Goal: Information Seeking & Learning: Compare options

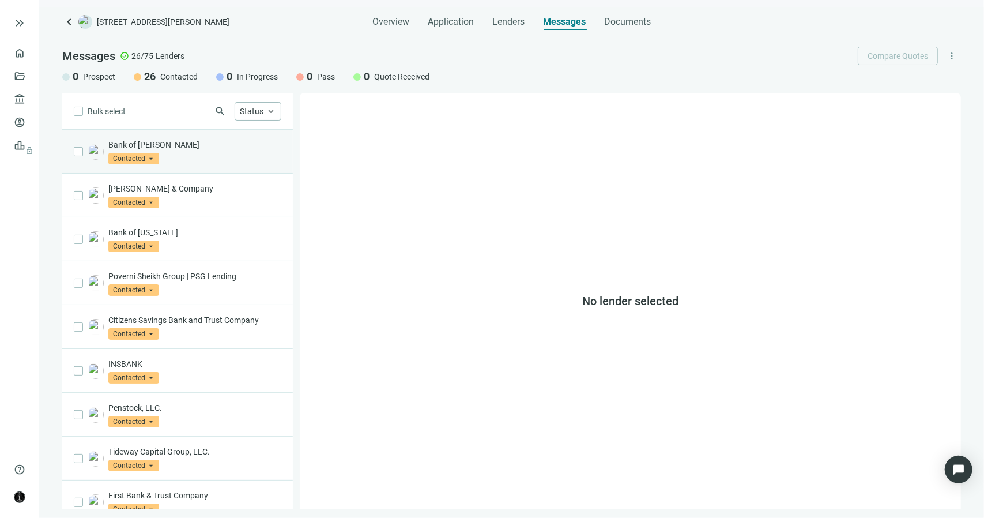
click at [234, 150] on div "Bank of [PERSON_NAME] Contacted arrow_drop_down" at bounding box center [194, 151] width 173 height 25
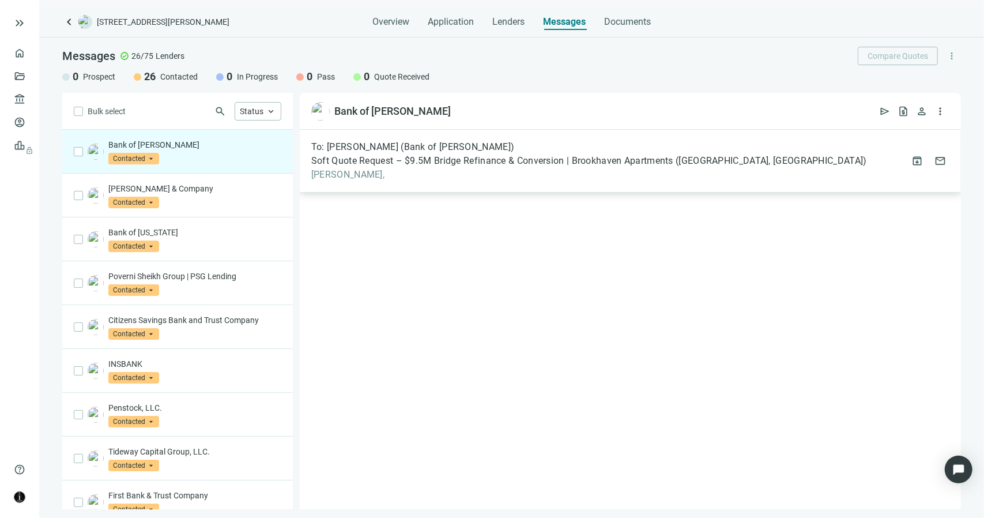
click at [336, 178] on span "[PERSON_NAME]," at bounding box center [589, 175] width 556 height 12
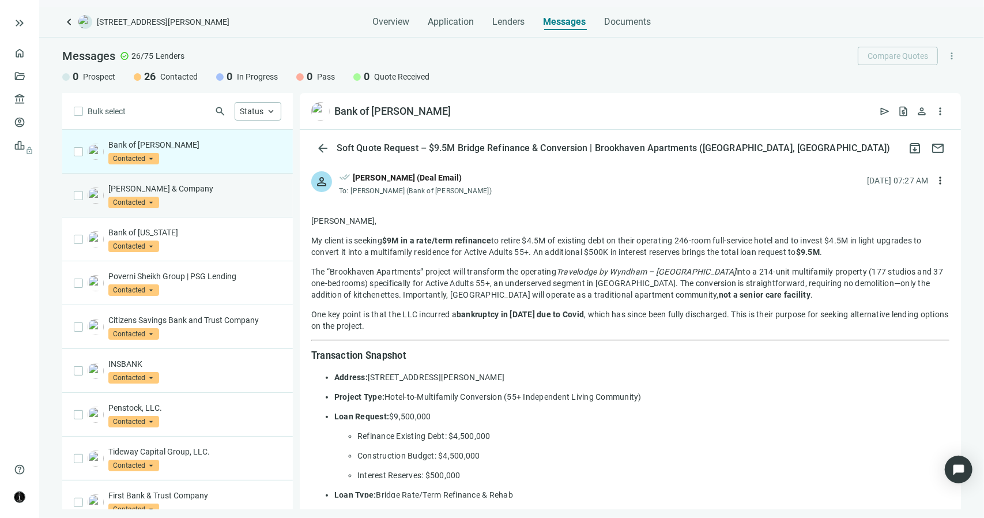
click at [196, 194] on div "Tuttle & Company Contacted arrow_drop_down" at bounding box center [194, 195] width 173 height 25
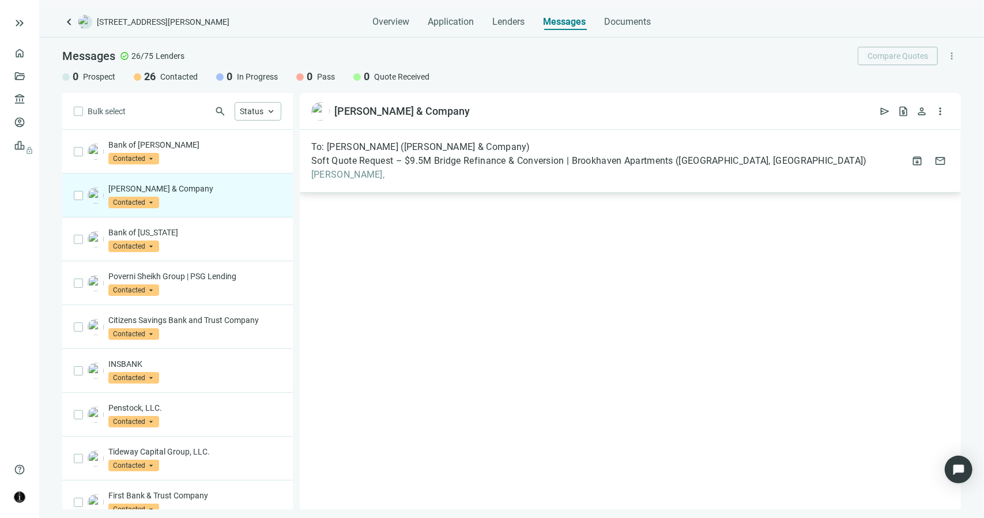
click at [326, 175] on span "Ryan," at bounding box center [589, 175] width 556 height 12
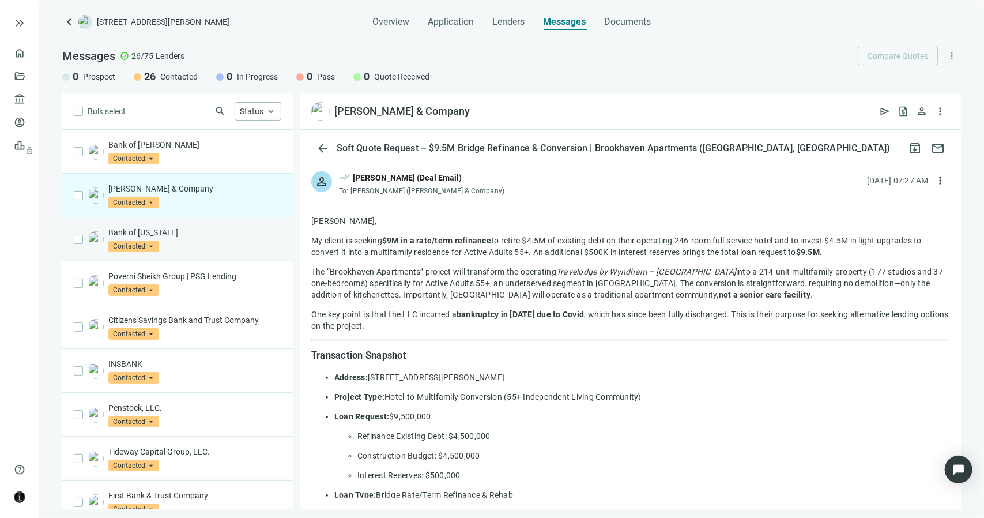
click at [203, 228] on p "Bank of Tennessee" at bounding box center [194, 233] width 173 height 12
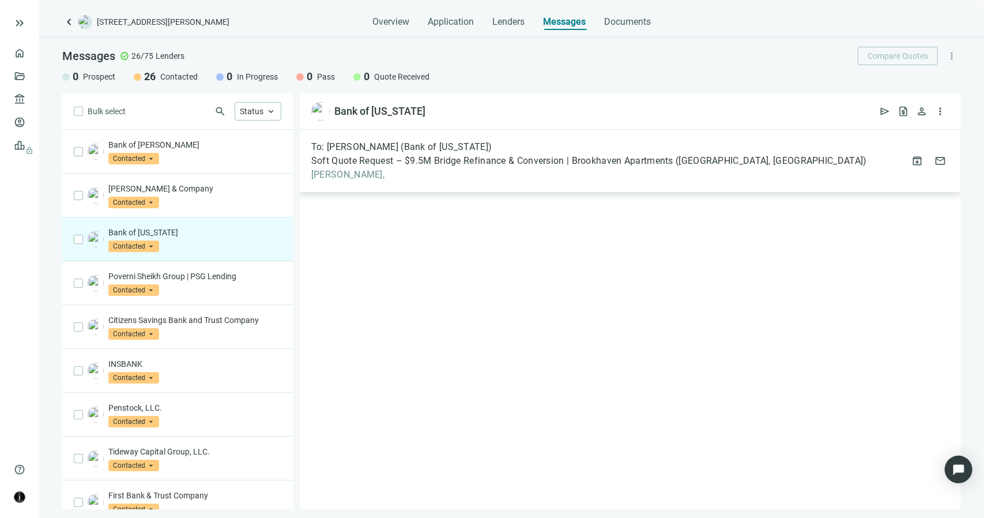
click at [326, 172] on span "Wes," at bounding box center [589, 175] width 556 height 12
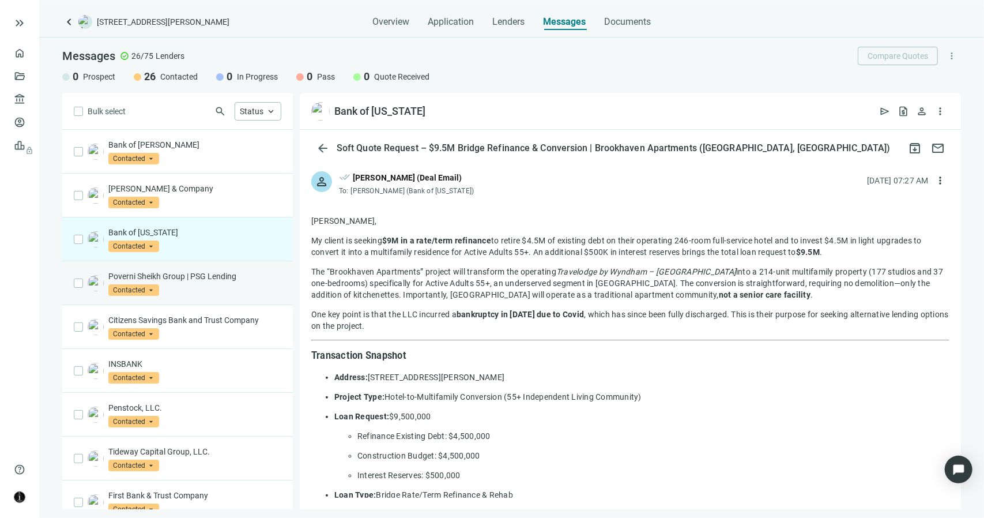
click at [171, 273] on p "Poverni Sheikh Group | PSG Lending" at bounding box center [194, 276] width 173 height 12
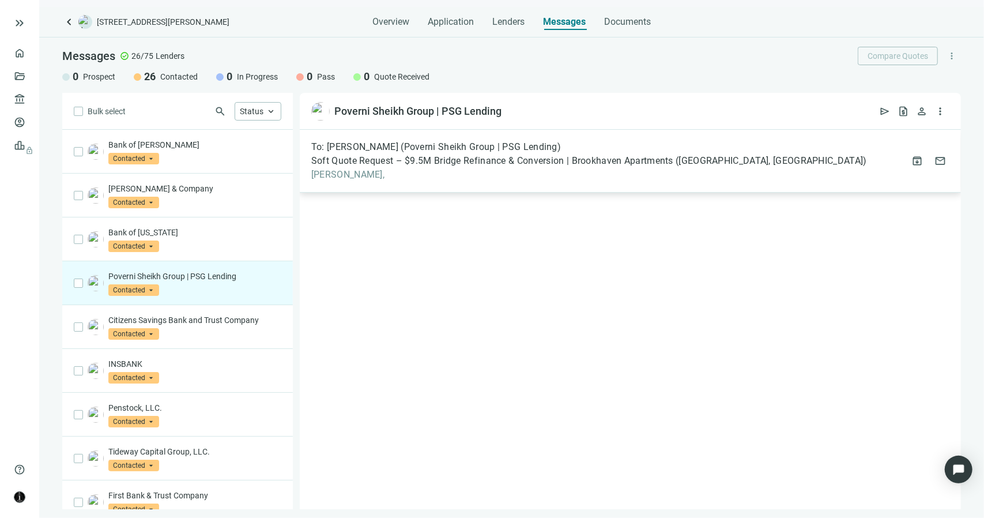
click at [330, 169] on span "Raj," at bounding box center [589, 175] width 556 height 12
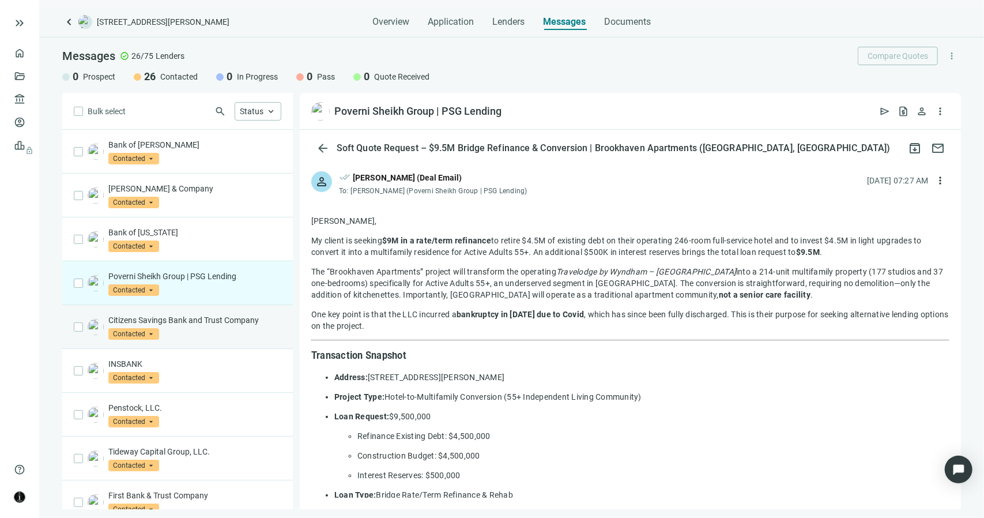
click at [178, 327] on div "Citizens Savings Bank and Trust Company Contacted arrow_drop_down" at bounding box center [194, 326] width 173 height 25
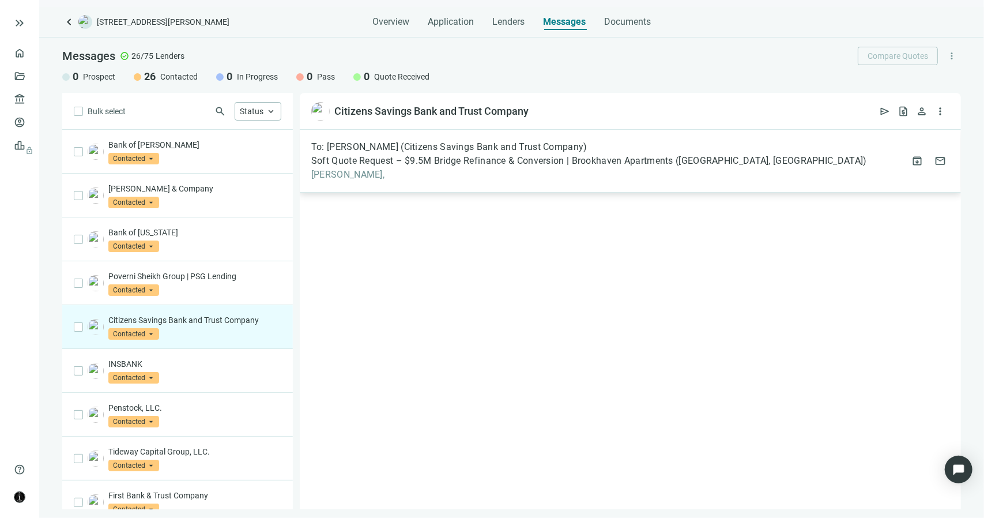
click at [326, 179] on span "Julie," at bounding box center [589, 175] width 556 height 12
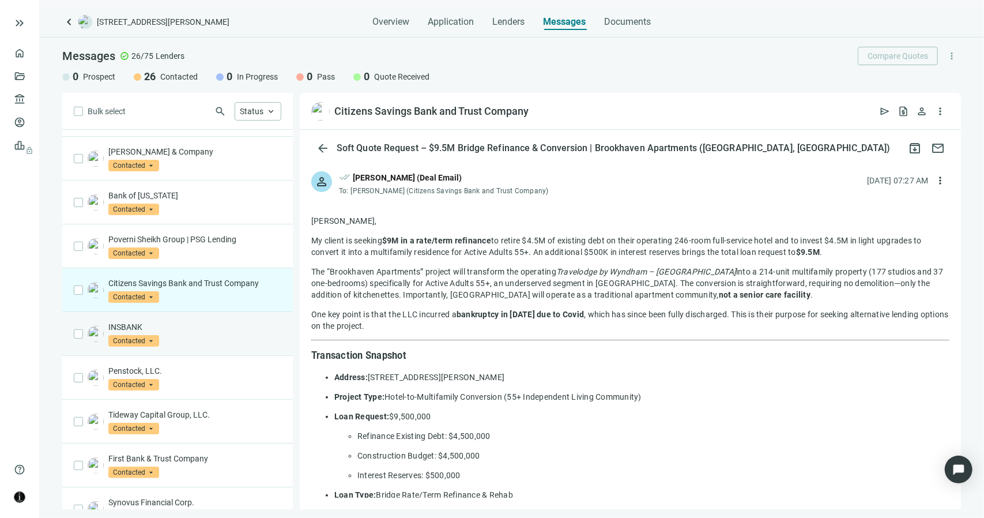
scroll to position [173, 0]
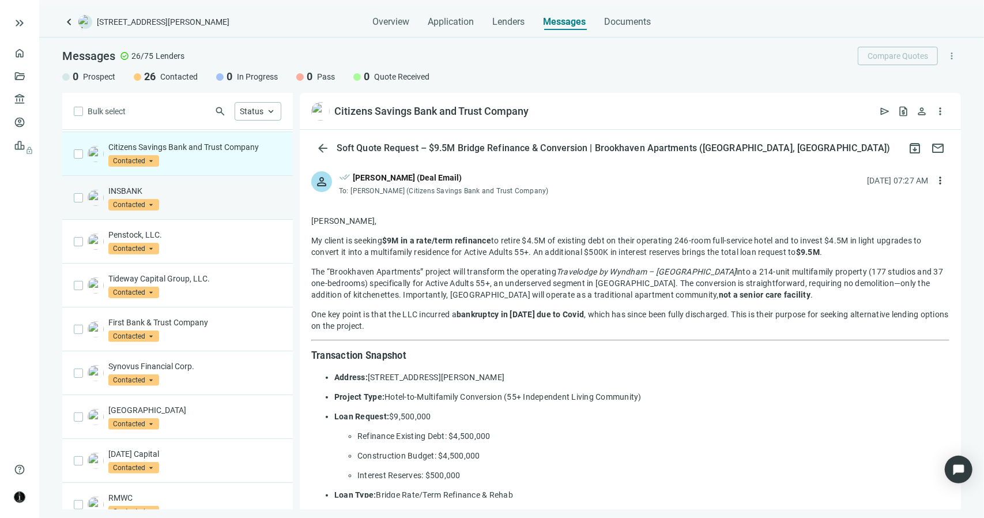
click at [214, 186] on p "INSBANK" at bounding box center [194, 191] width 173 height 12
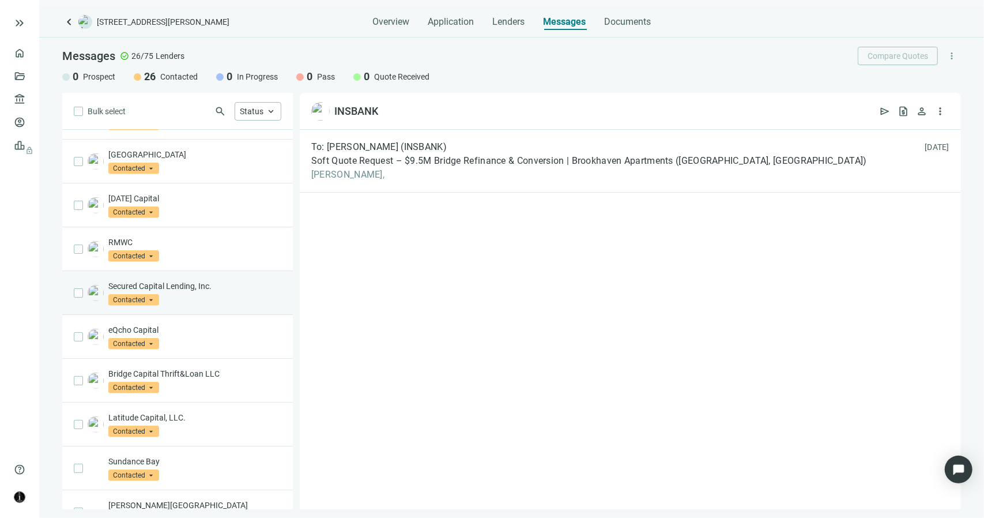
scroll to position [426, 0]
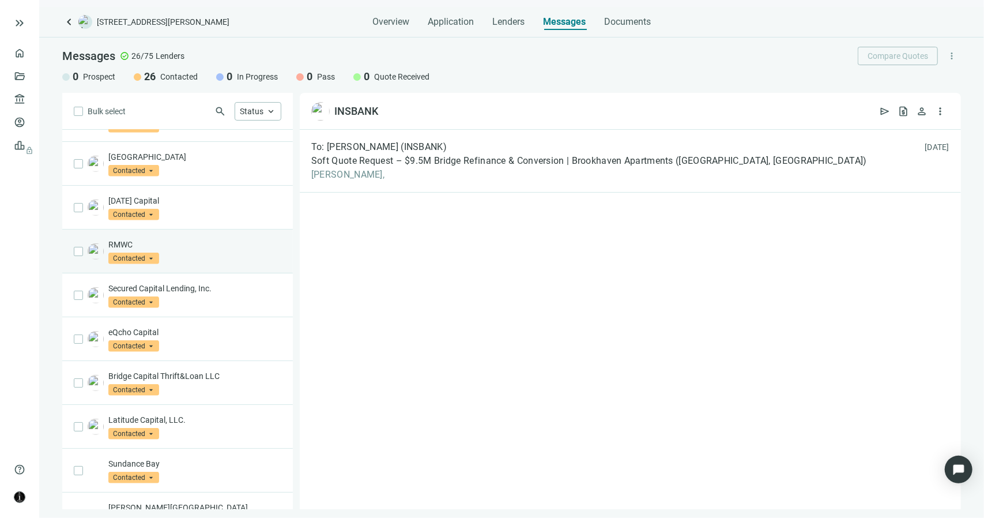
click at [215, 251] on div "RMWC Contacted arrow_drop_down" at bounding box center [194, 251] width 173 height 25
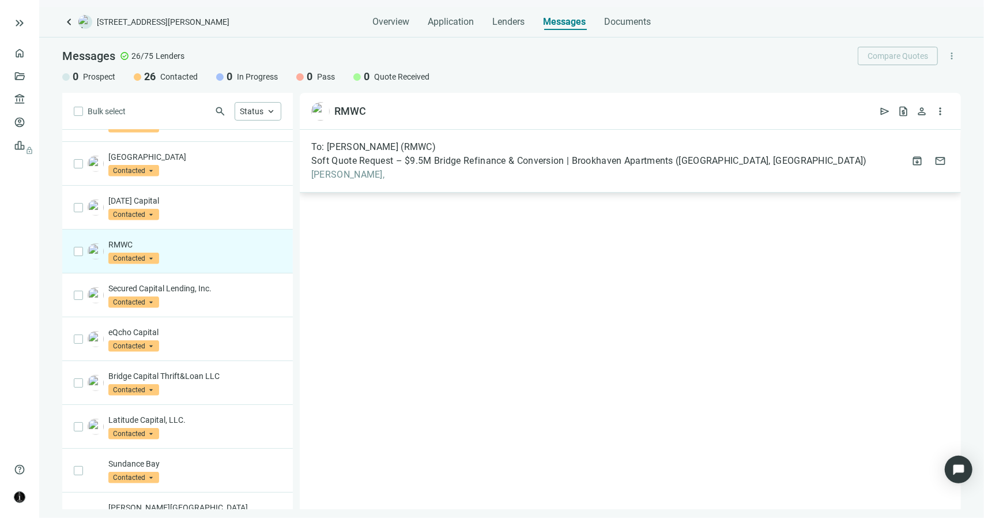
click at [333, 173] on span "Amy," at bounding box center [589, 175] width 556 height 12
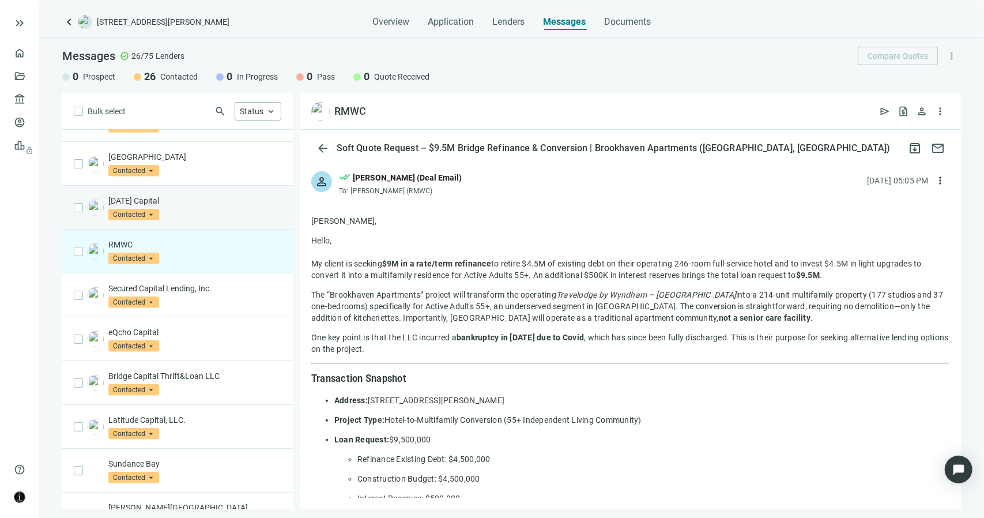
click at [213, 195] on p "Sunday Capital" at bounding box center [194, 201] width 173 height 12
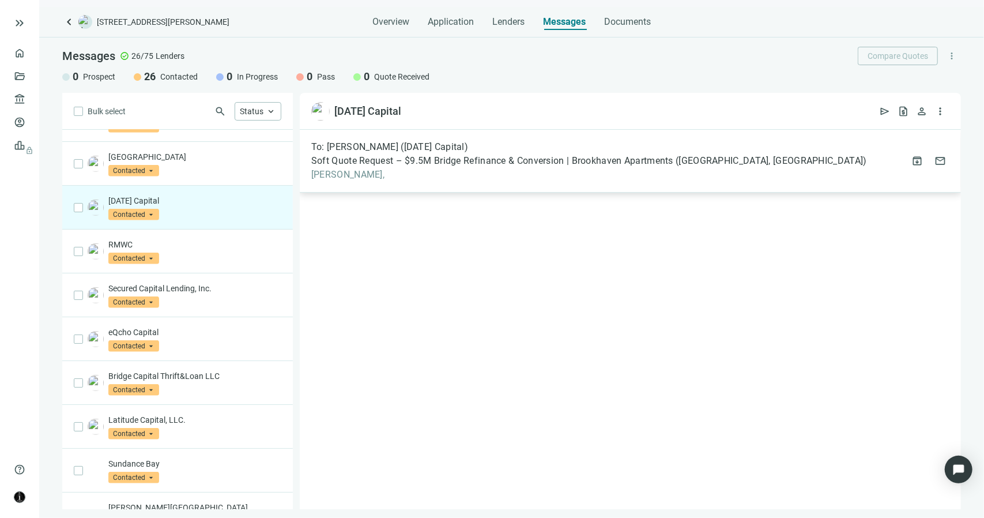
click at [325, 176] on span "Gil," at bounding box center [589, 175] width 556 height 12
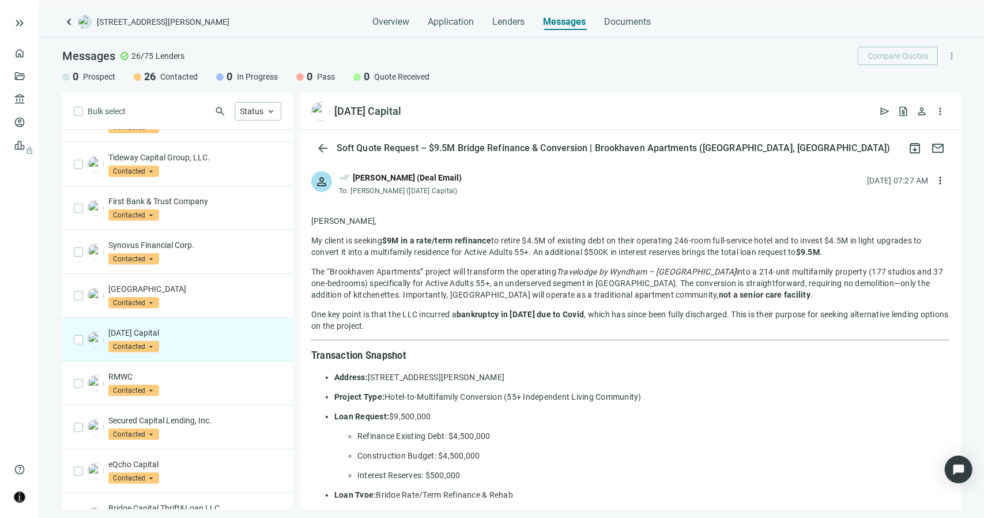
scroll to position [195, 0]
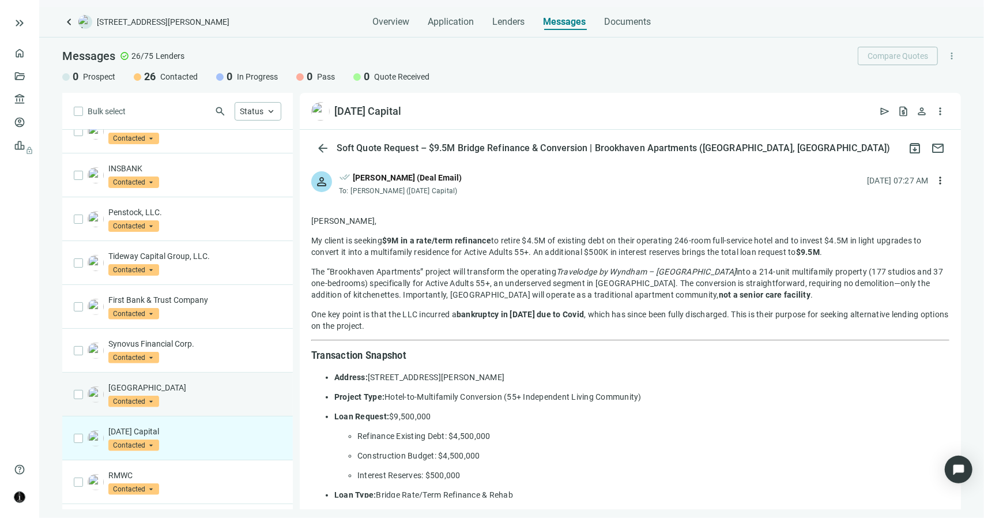
click at [216, 386] on p "West Bay Capital" at bounding box center [194, 388] width 173 height 12
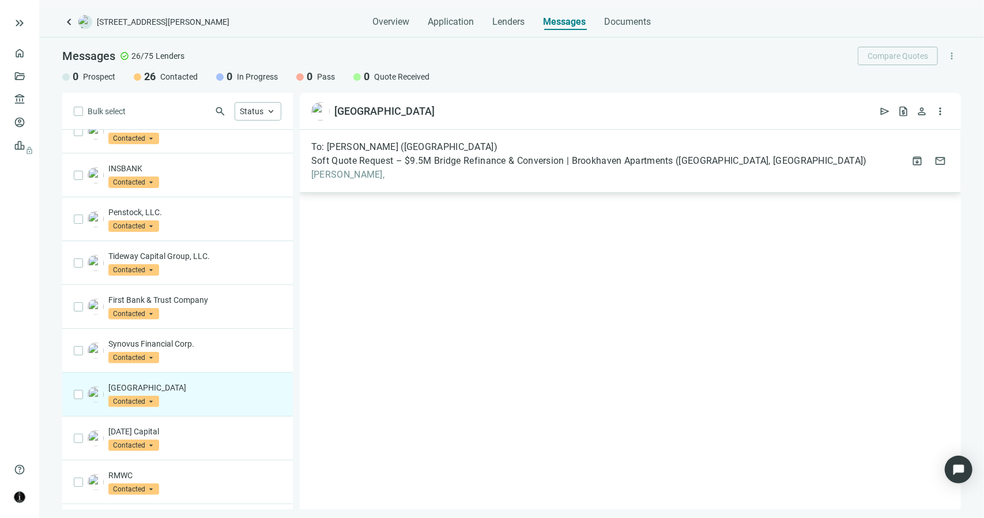
click at [323, 172] on span "Kyle," at bounding box center [589, 175] width 556 height 12
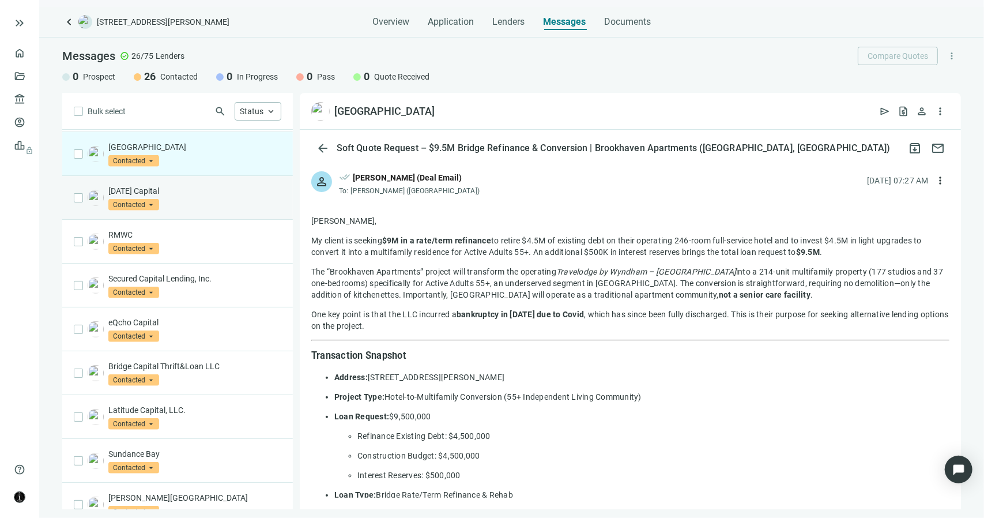
click at [205, 188] on p "[DATE] Capital" at bounding box center [194, 191] width 173 height 12
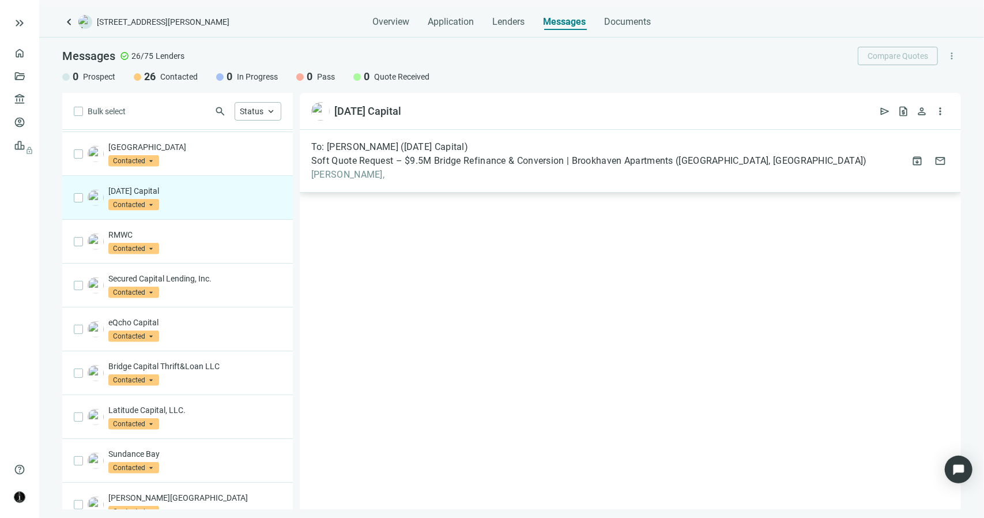
click at [448, 146] on span "To: [PERSON_NAME] ([DATE] Capital)" at bounding box center [389, 147] width 157 height 12
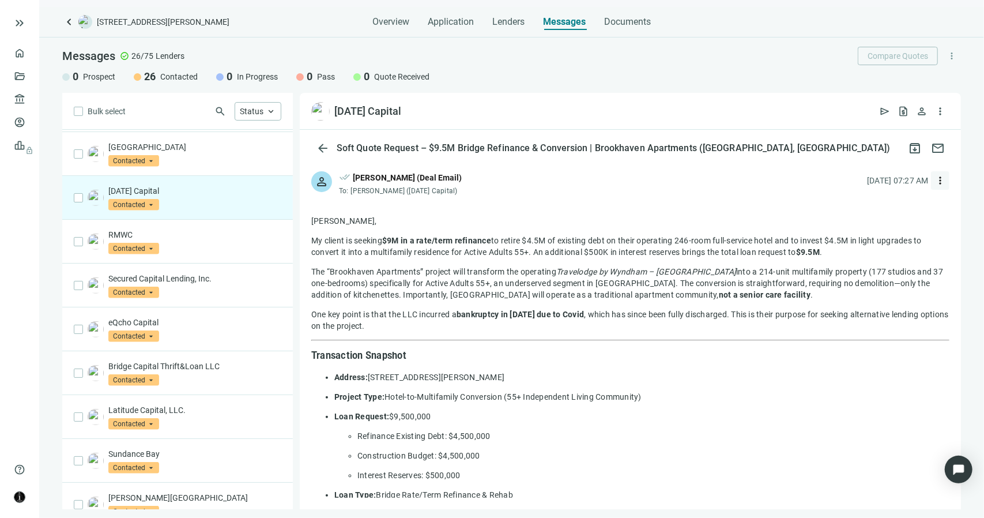
click at [934, 180] on span "more_vert" at bounding box center [940, 181] width 12 height 12
click at [942, 108] on span "more_vert" at bounding box center [940, 111] width 12 height 12
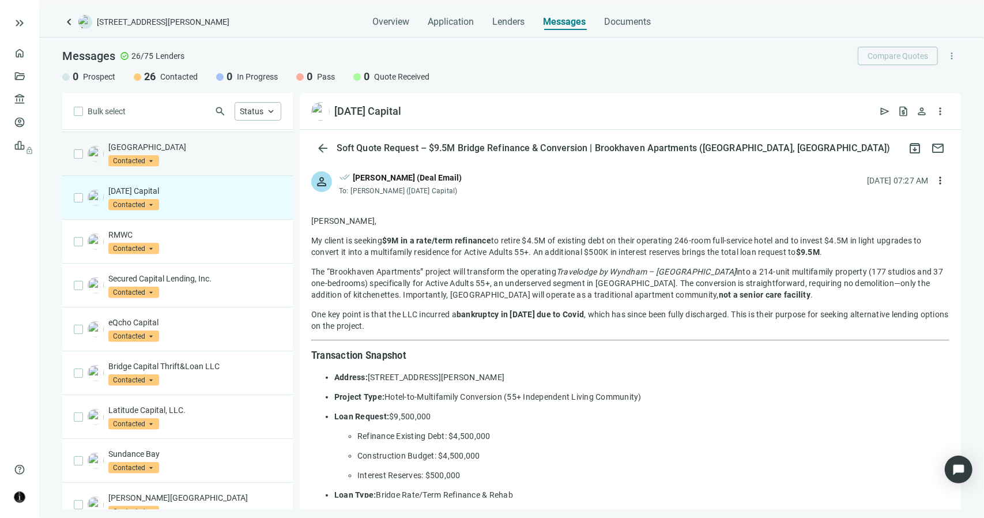
click at [187, 159] on div "West Bay Capital Contacted arrow_drop_down" at bounding box center [194, 153] width 173 height 25
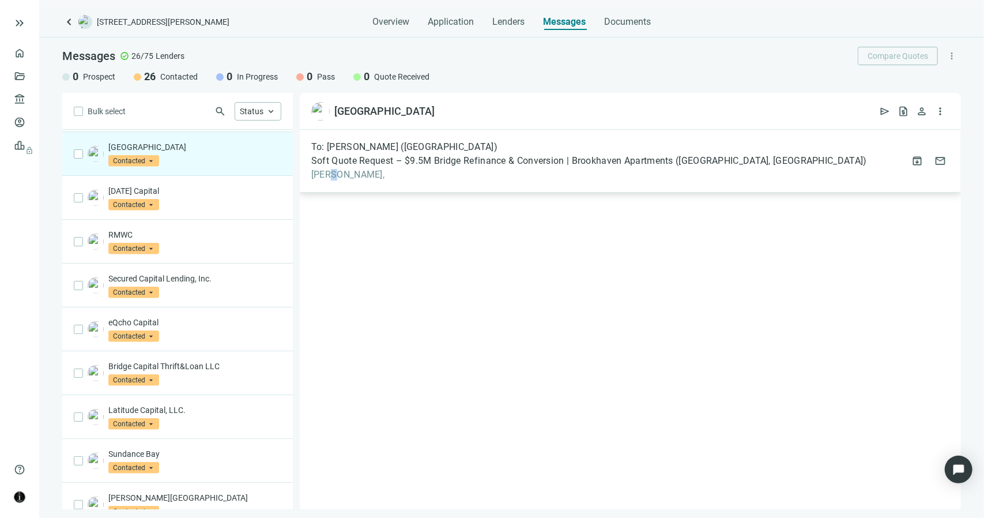
click at [331, 176] on span "Kyle," at bounding box center [589, 175] width 556 height 12
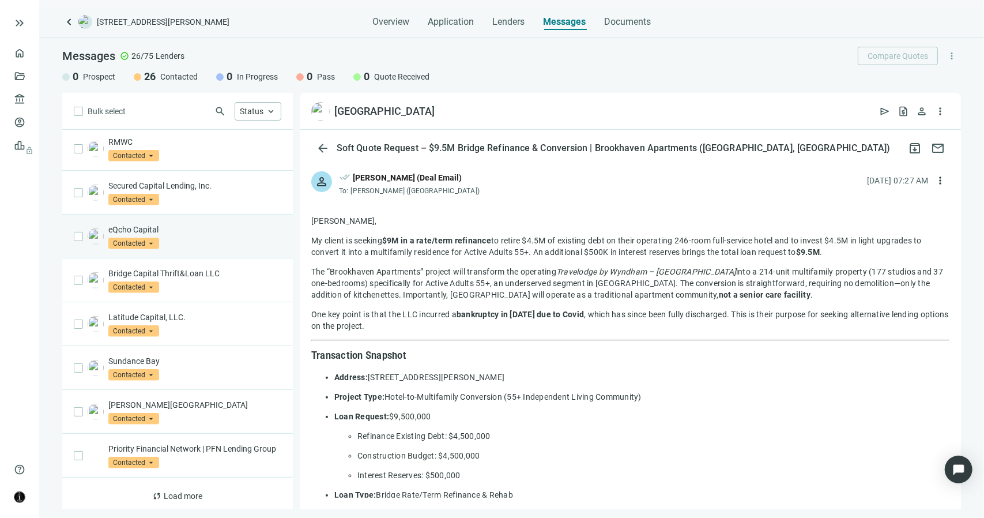
scroll to position [541, 0]
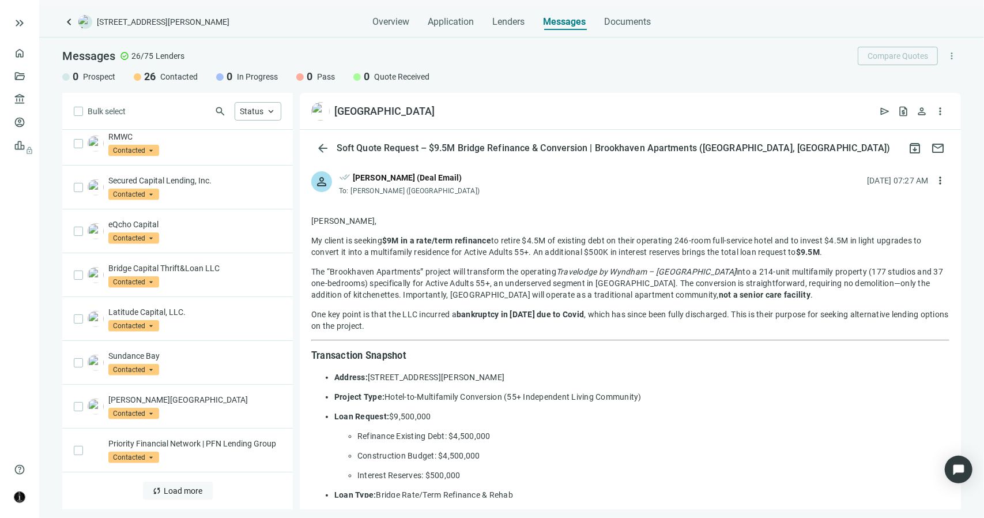
click at [172, 488] on span "Load more" at bounding box center [183, 490] width 39 height 9
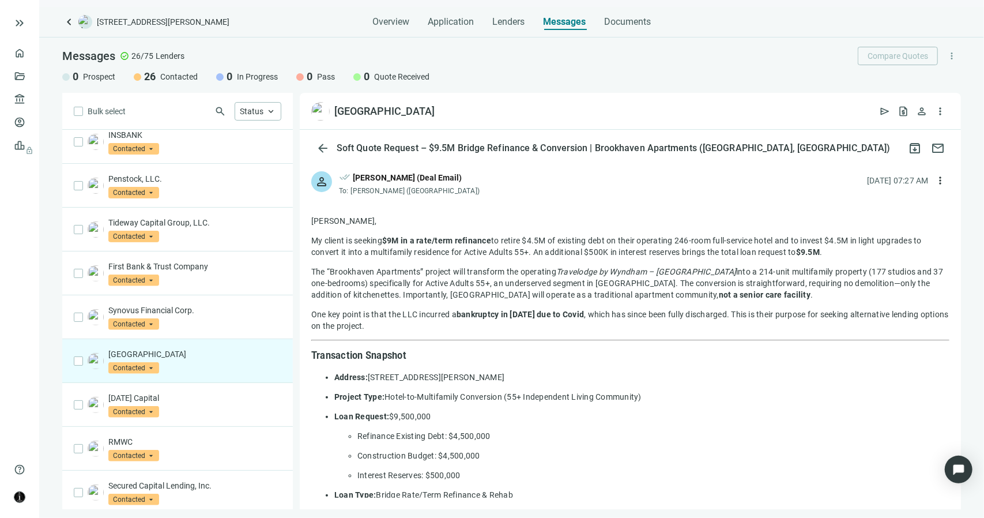
scroll to position [231, 0]
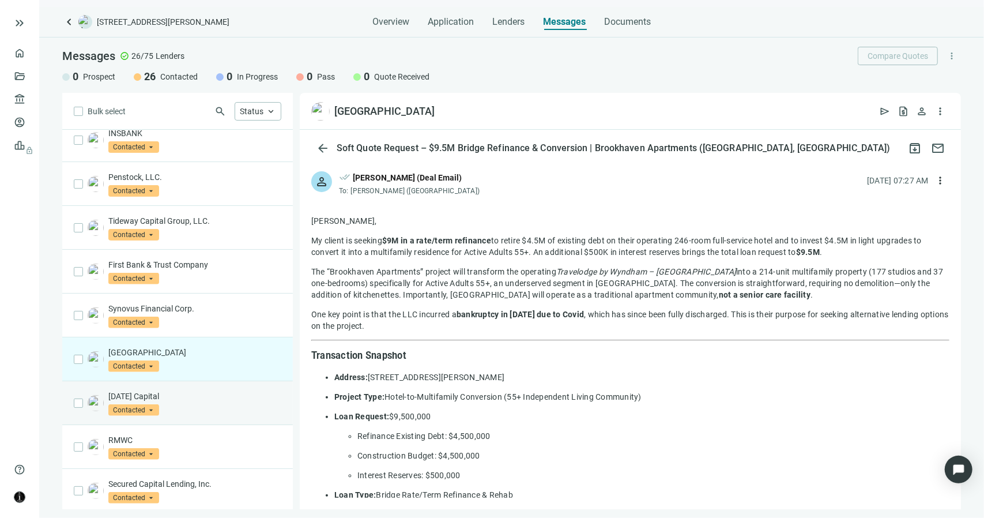
click at [206, 390] on p "Sunday Capital" at bounding box center [194, 396] width 173 height 12
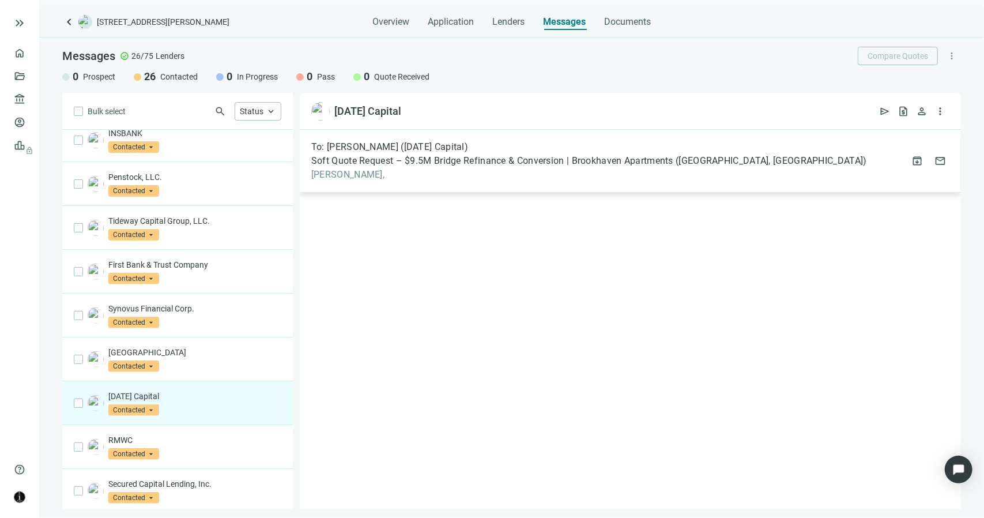
click at [500, 157] on span "Soft Quote Request – $9.5M Bridge Refinance & Conversion | Brookhaven Apartment…" at bounding box center [589, 161] width 556 height 12
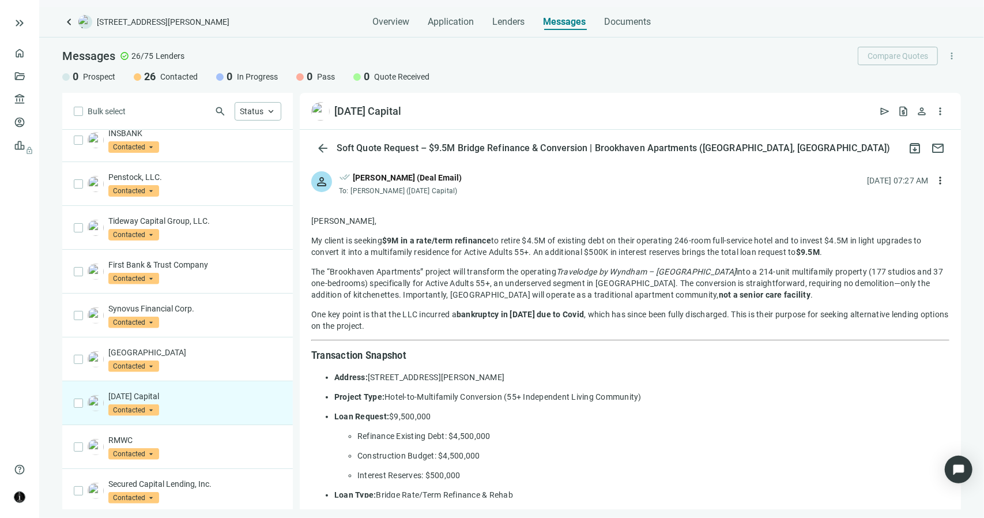
drag, startPoint x: 407, startPoint y: 373, endPoint x: 310, endPoint y: 239, distance: 165.6
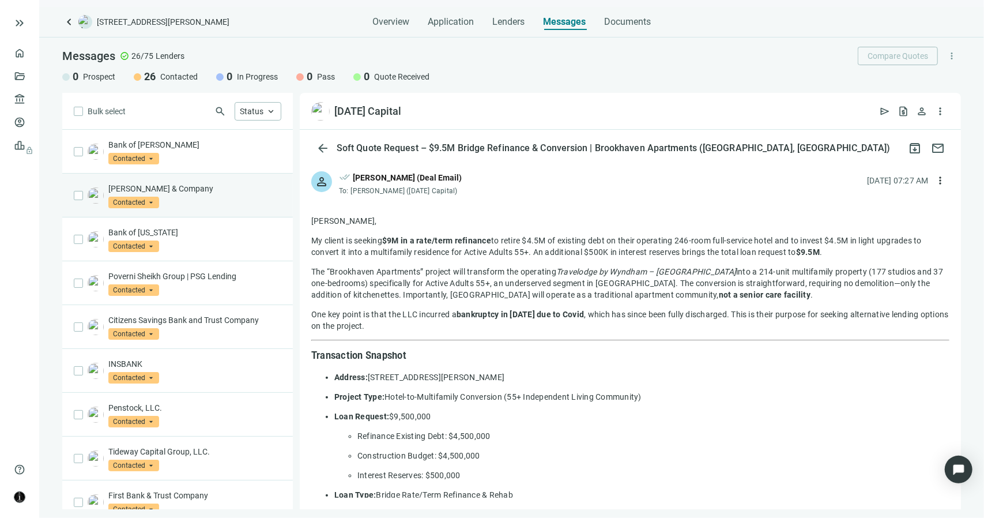
click at [180, 197] on div "Tuttle & Company Contacted arrow_drop_down" at bounding box center [194, 195] width 173 height 25
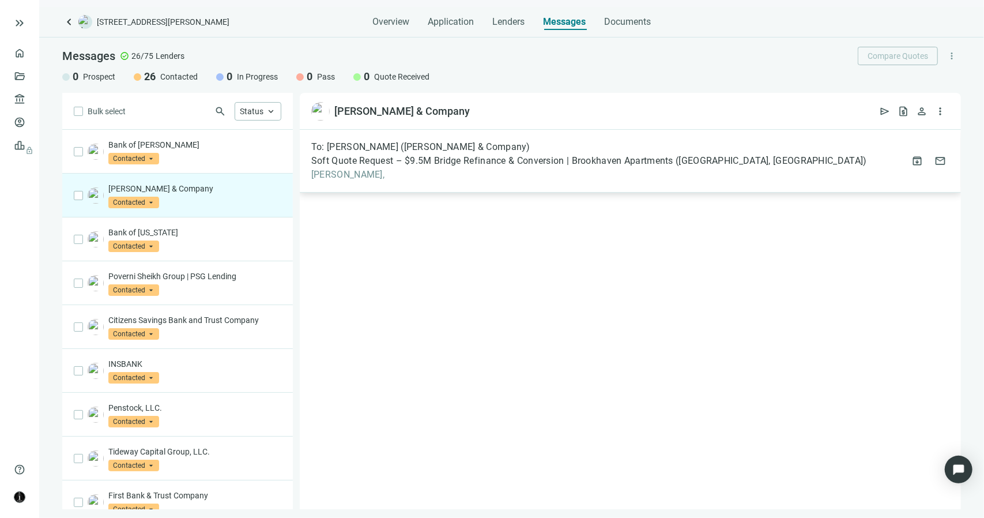
click at [342, 171] on span "Ryan," at bounding box center [589, 175] width 556 height 12
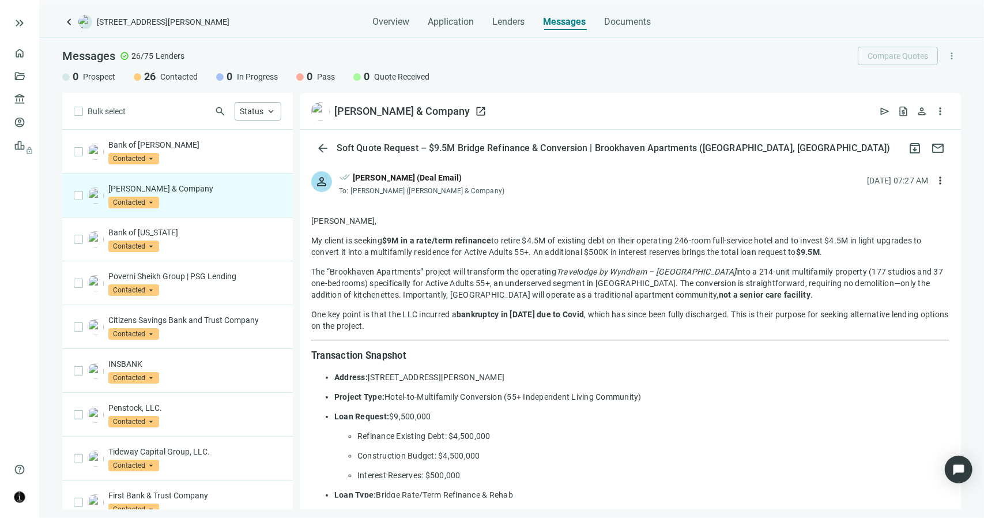
click at [475, 112] on span "open_in_new" at bounding box center [481, 111] width 12 height 12
click at [223, 284] on div "Poverni Sheikh Group | PSG Lending Contacted arrow_drop_down" at bounding box center [194, 282] width 173 height 25
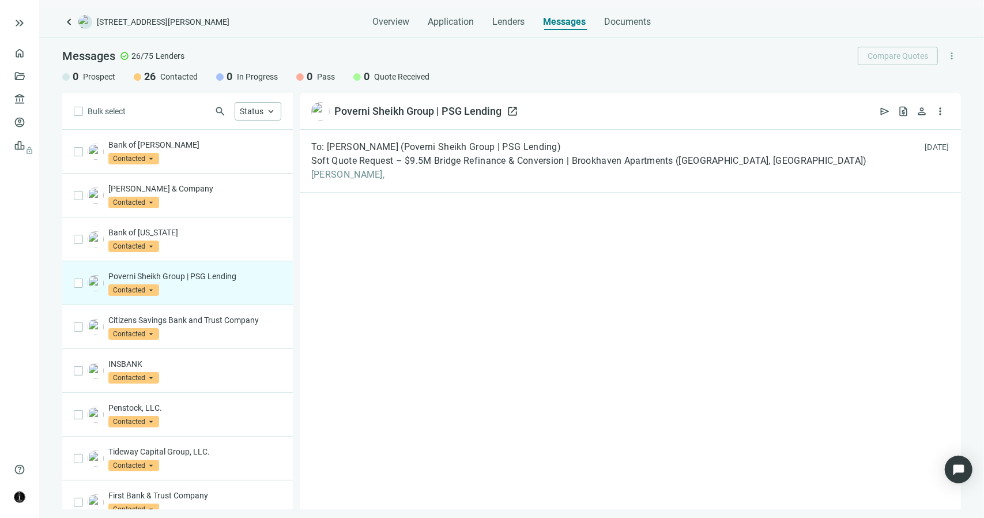
click at [513, 110] on span "open_in_new" at bounding box center [513, 111] width 12 height 12
click at [258, 243] on div "Bank of Tennessee Contacted arrow_drop_down" at bounding box center [194, 239] width 173 height 25
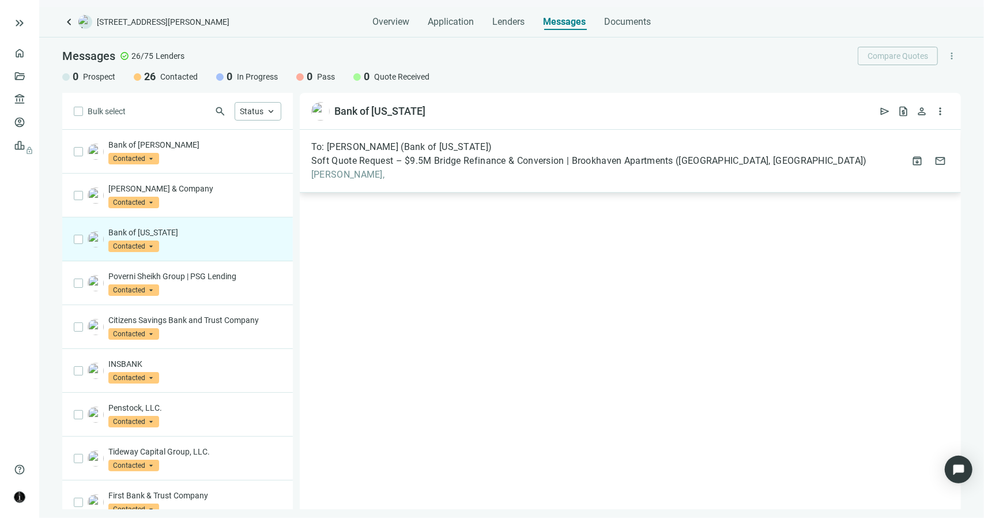
click at [345, 169] on span "Wes," at bounding box center [589, 175] width 556 height 12
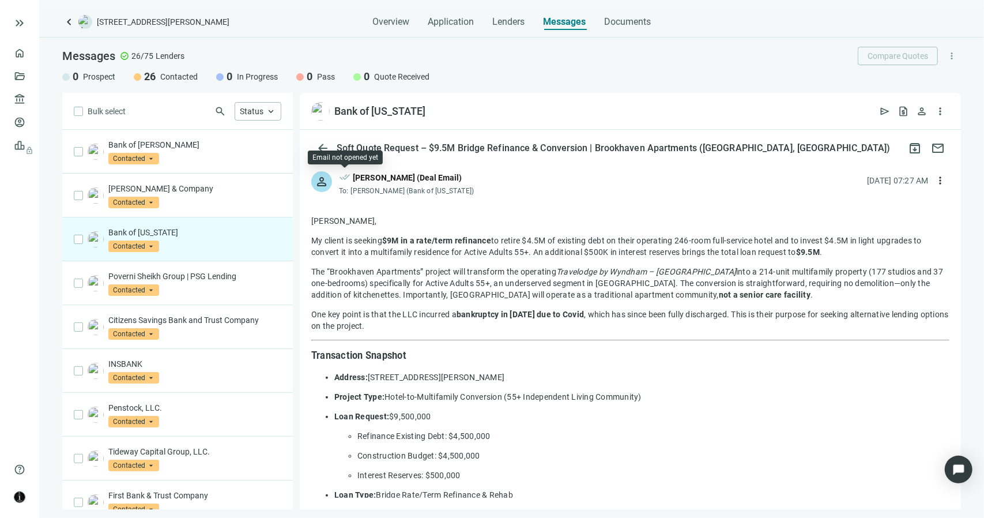
click at [344, 175] on span "done_all" at bounding box center [345, 178] width 12 height 15
click at [323, 147] on span "arrow_back" at bounding box center [323, 148] width 14 height 14
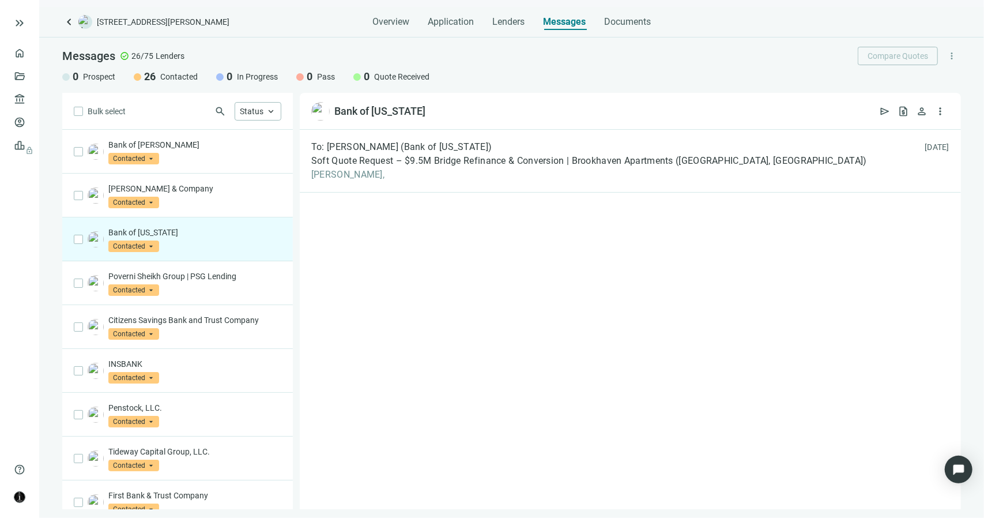
click at [173, 237] on div "Bank of Tennessee Contacted arrow_drop_down" at bounding box center [194, 239] width 173 height 25
click at [399, 153] on div "To: Wes Argabrite (Bank of Tennessee) Soft Quote Request – $9.5M Bridge Refinan…" at bounding box center [589, 160] width 556 height 39
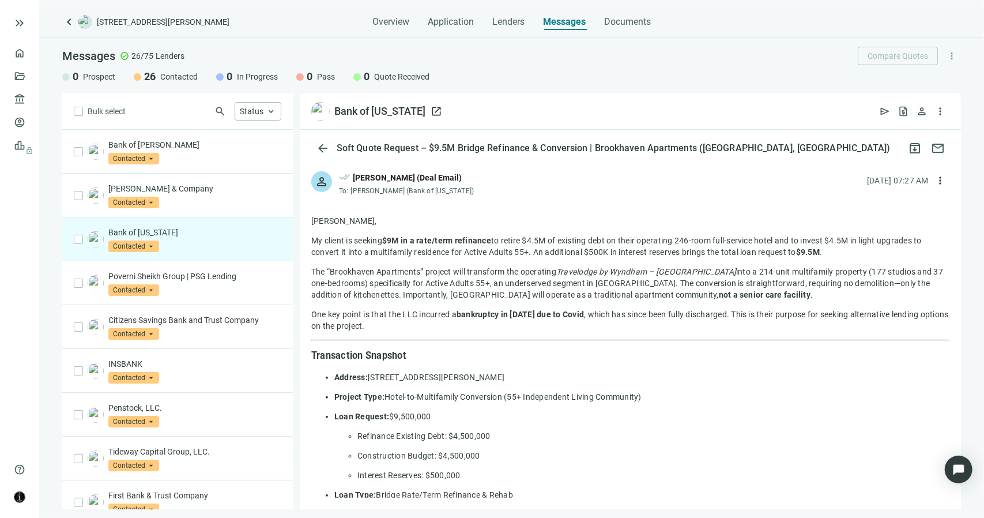
click at [433, 110] on span "open_in_new" at bounding box center [437, 111] width 12 height 12
click at [228, 405] on p "Penstock, LLC." at bounding box center [194, 408] width 173 height 12
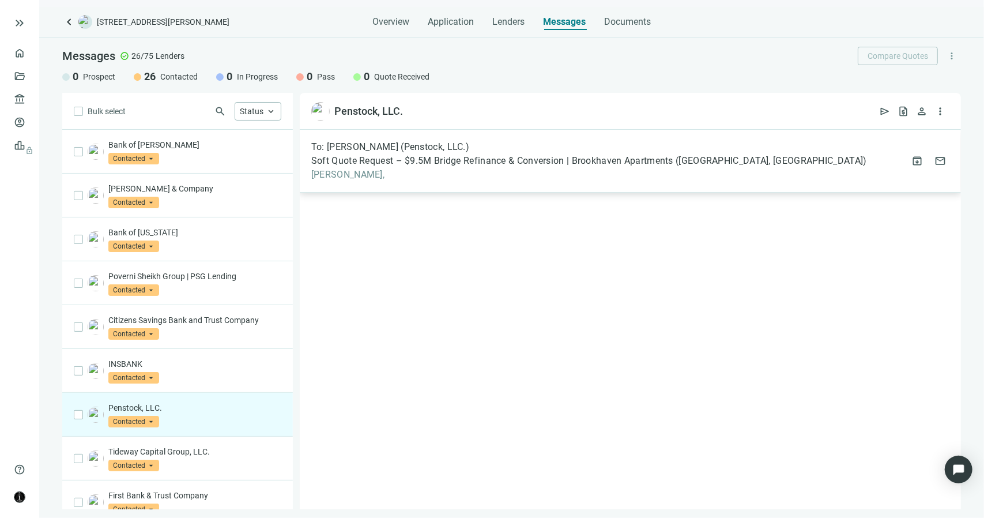
click at [337, 176] on span "Michael," at bounding box center [589, 175] width 556 height 12
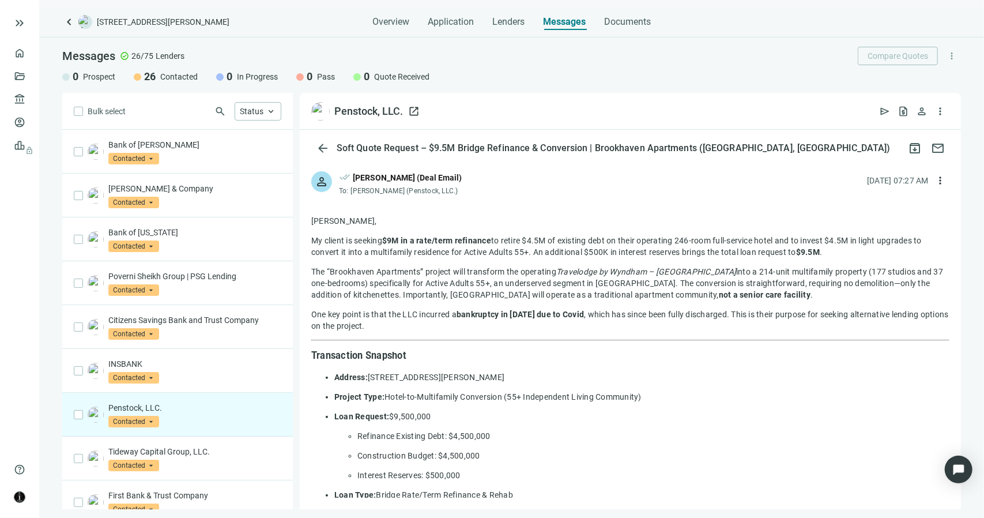
click at [412, 111] on span "open_in_new" at bounding box center [414, 111] width 12 height 12
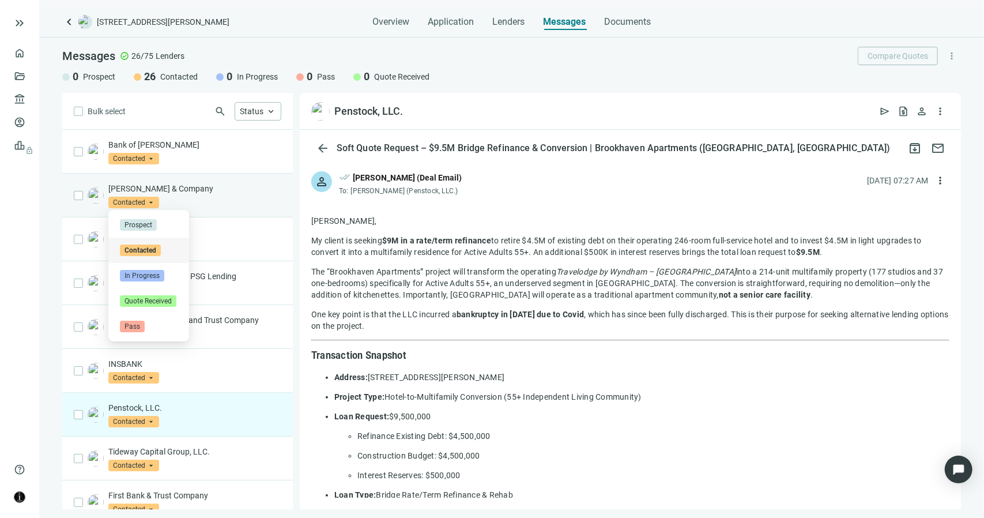
click at [148, 201] on span "Contacted" at bounding box center [133, 203] width 51 height 12
click at [135, 322] on span "Pass" at bounding box center [132, 326] width 25 height 12
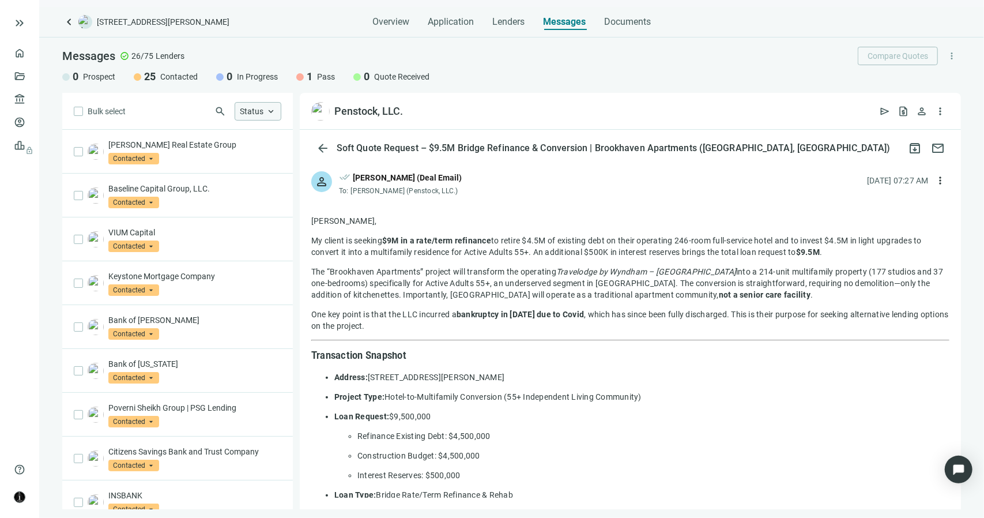
click at [265, 111] on div "Status keyboard_arrow_up" at bounding box center [258, 111] width 47 height 18
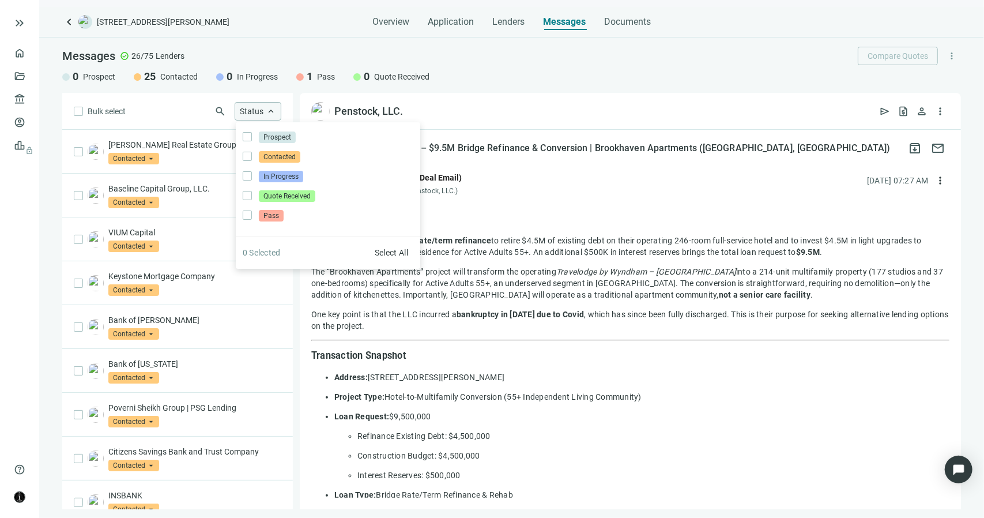
click at [265, 111] on div "Status keyboard_arrow_up" at bounding box center [258, 111] width 47 height 18
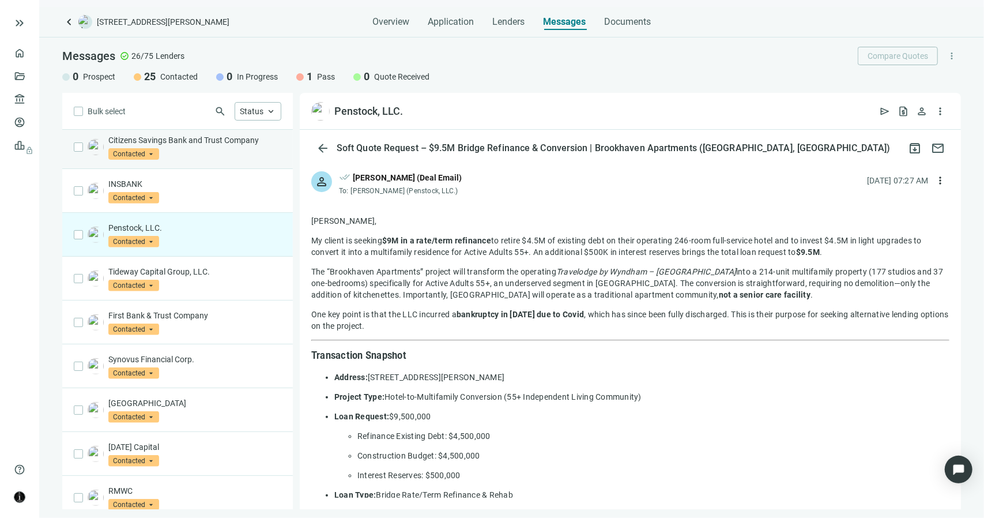
scroll to position [346, 0]
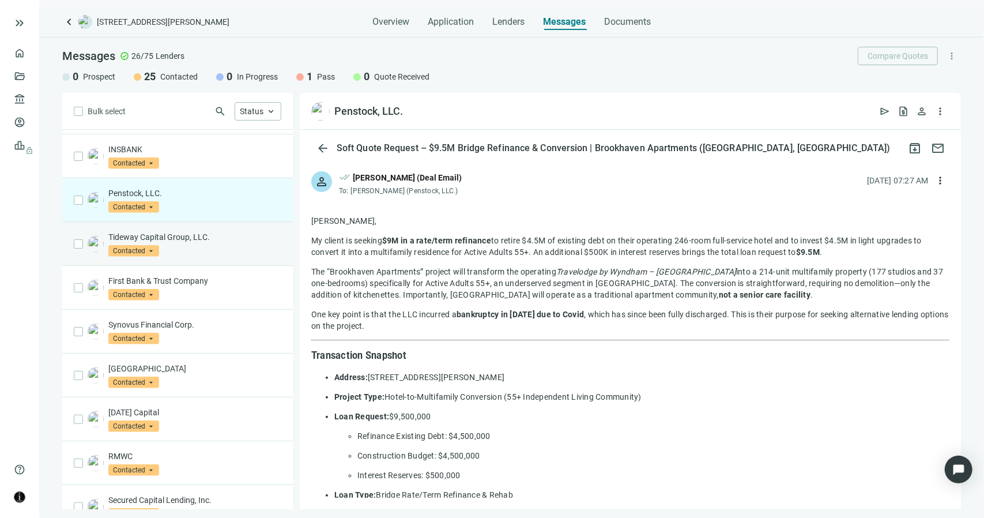
click at [247, 254] on div "Tideway Capital Group, LLC. Contacted arrow_drop_down" at bounding box center [177, 244] width 231 height 44
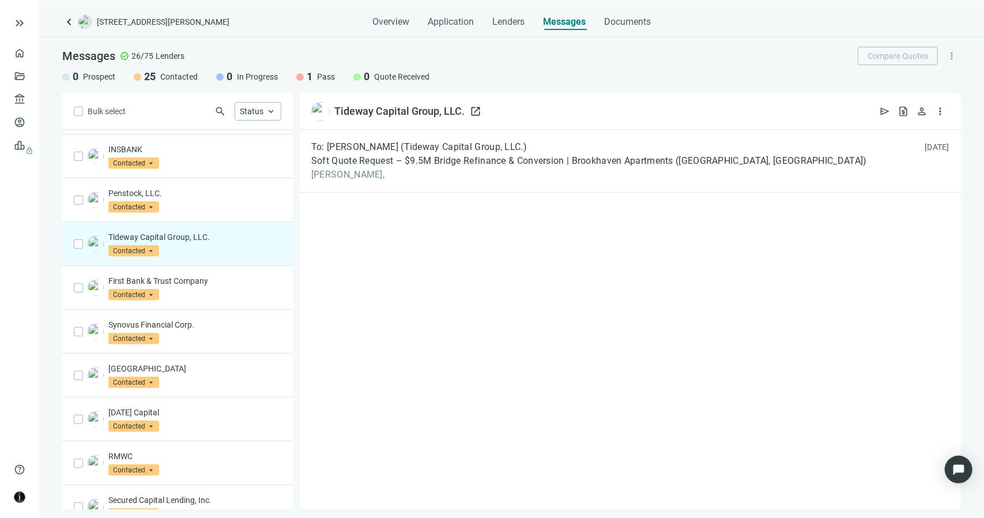
click at [474, 110] on span "open_in_new" at bounding box center [476, 111] width 12 height 12
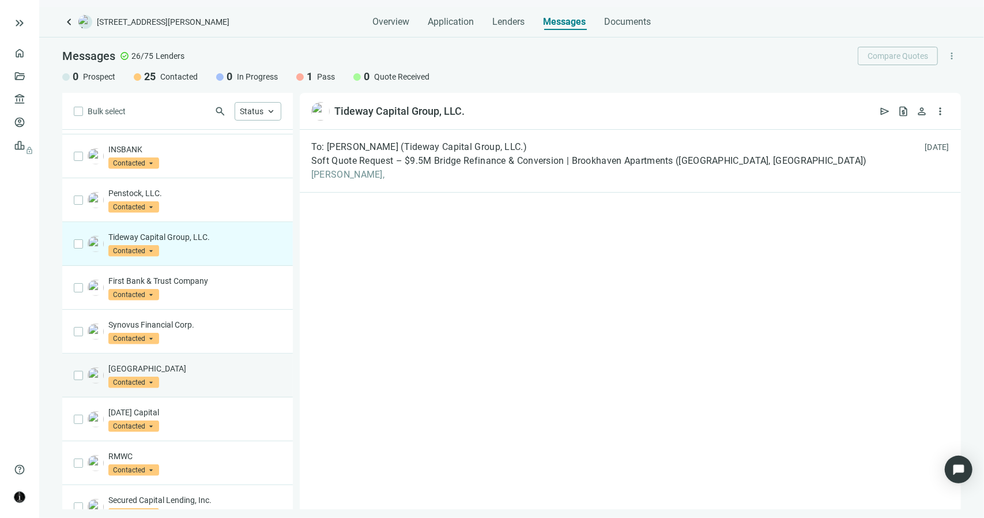
click at [221, 374] on div "West Bay Capital Contacted arrow_drop_down" at bounding box center [194, 375] width 173 height 25
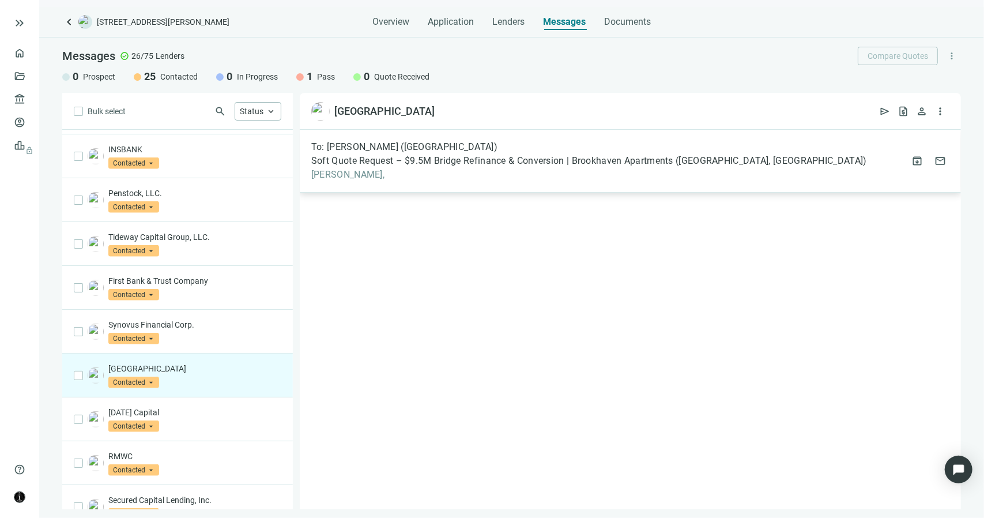
click at [406, 159] on span "Soft Quote Request – $9.5M Bridge Refinance & Conversion | Brookhaven Apartment…" at bounding box center [589, 161] width 556 height 12
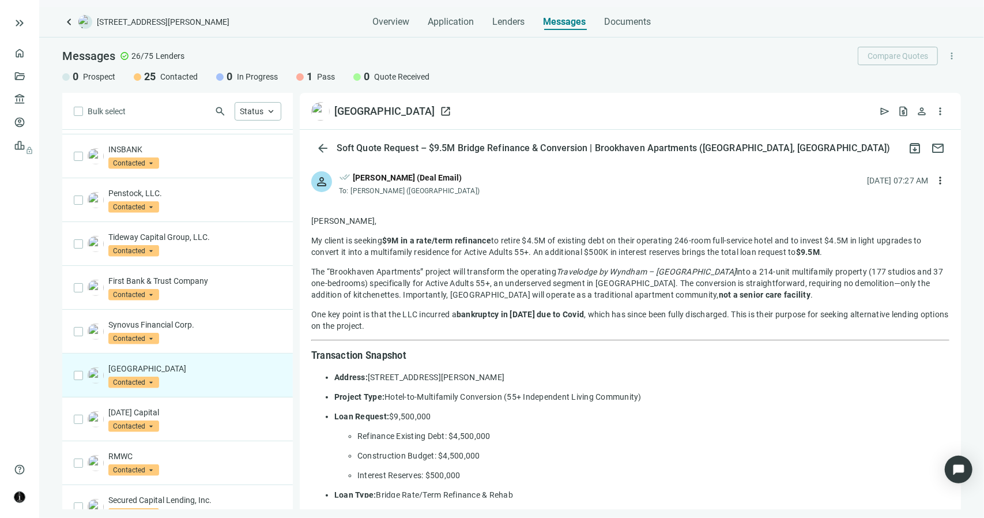
click at [440, 112] on span "open_in_new" at bounding box center [446, 111] width 12 height 12
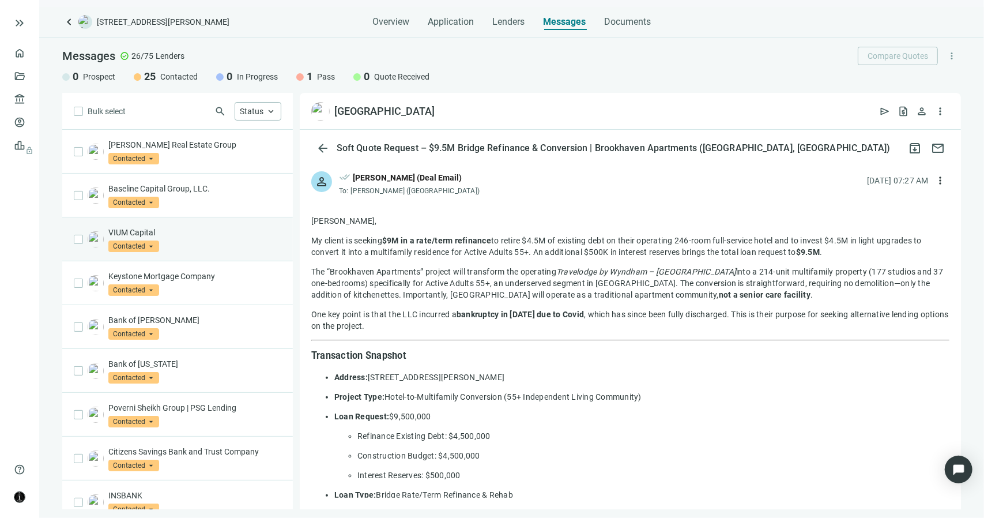
click at [227, 239] on div "VIUM Capital Contacted arrow_drop_down" at bounding box center [194, 239] width 173 height 25
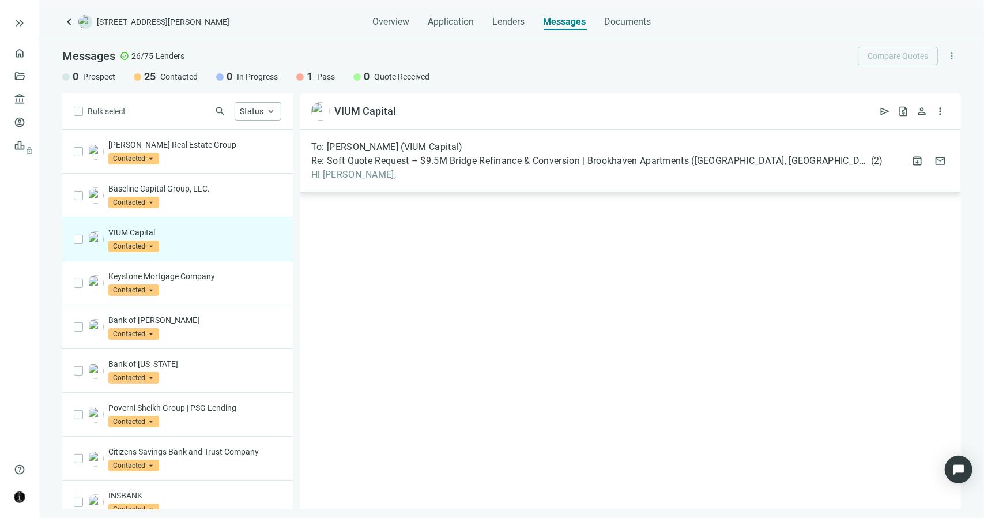
click at [339, 175] on span "Hi Charlie," at bounding box center [597, 175] width 572 height 12
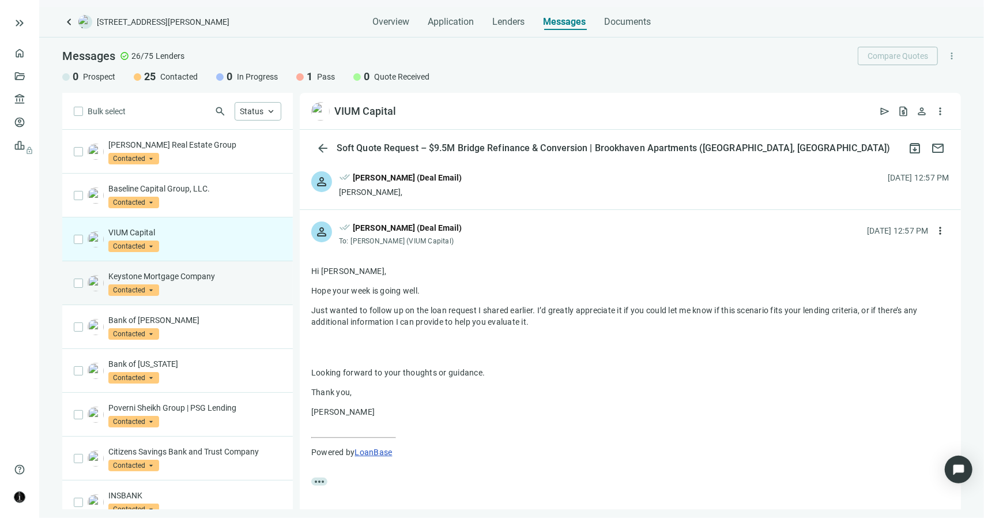
click at [179, 282] on div "Keystone Mortgage Company Contacted arrow_drop_down" at bounding box center [194, 282] width 173 height 25
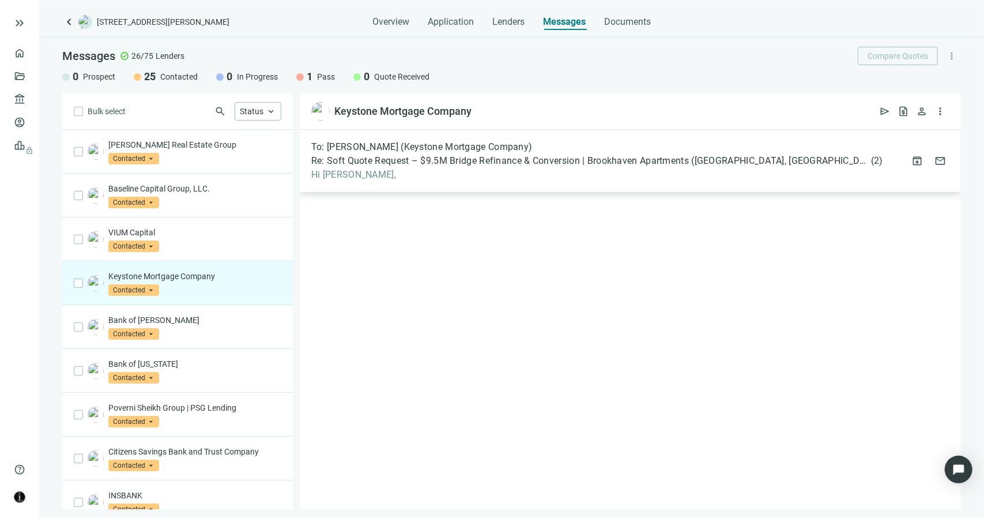
click at [357, 171] on span "Hi Tim," at bounding box center [597, 175] width 572 height 12
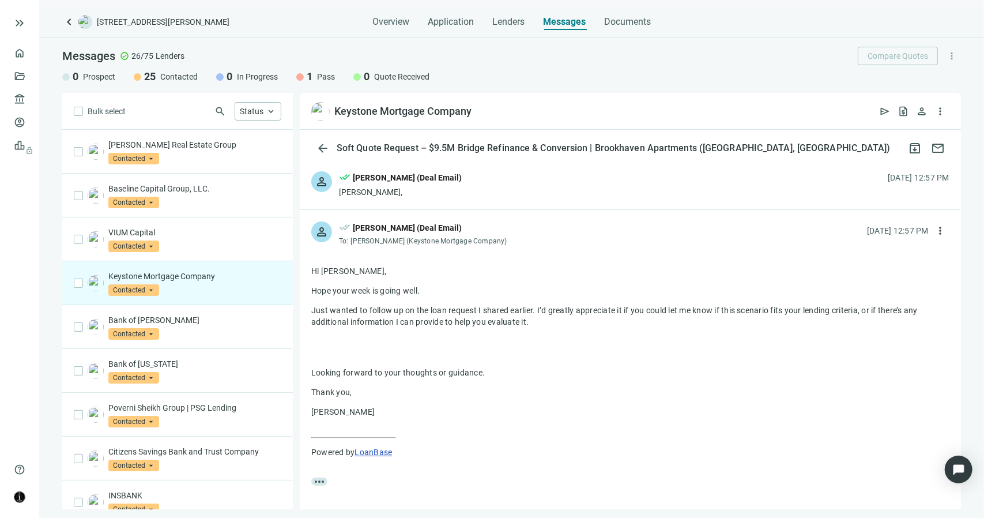
click at [412, 178] on div "Terrance Wyatt (Deal Email)" at bounding box center [407, 177] width 109 height 13
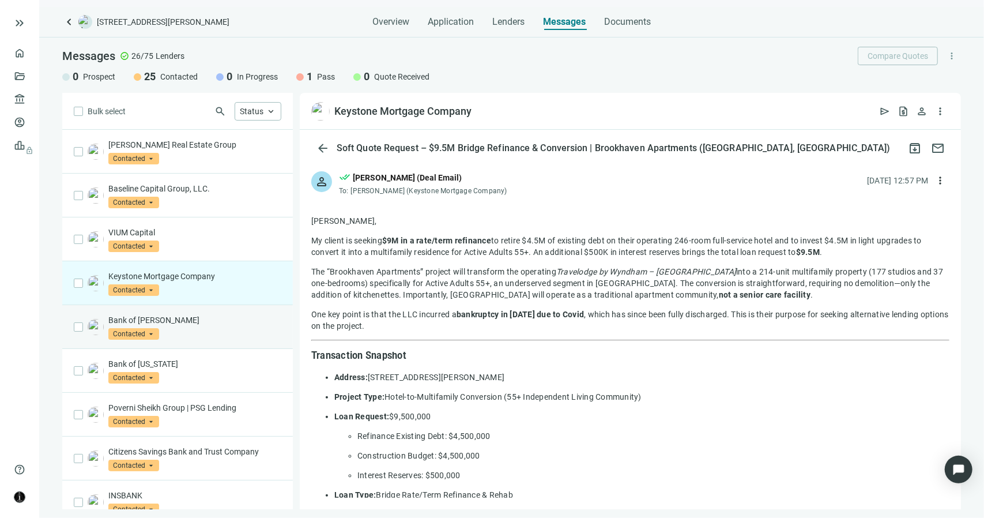
click at [186, 325] on div "Bank of Bartlett Contacted arrow_drop_down" at bounding box center [194, 326] width 173 height 25
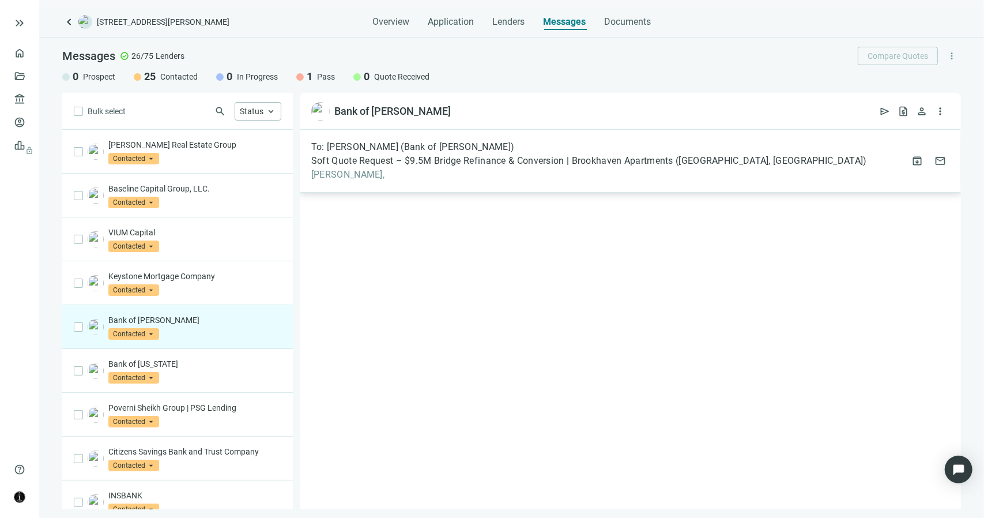
click at [352, 169] on span "Nancy," at bounding box center [589, 175] width 556 height 12
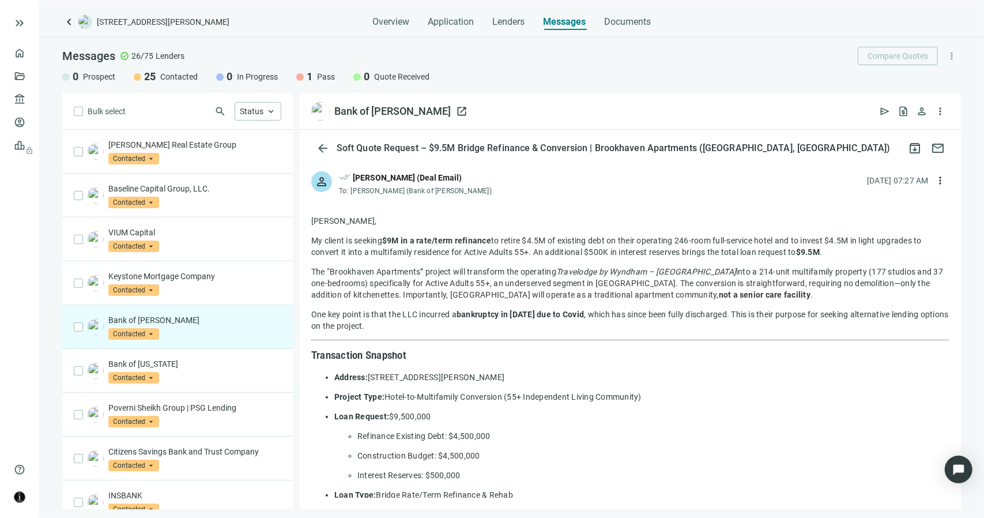
click at [456, 111] on span "open_in_new" at bounding box center [462, 111] width 12 height 12
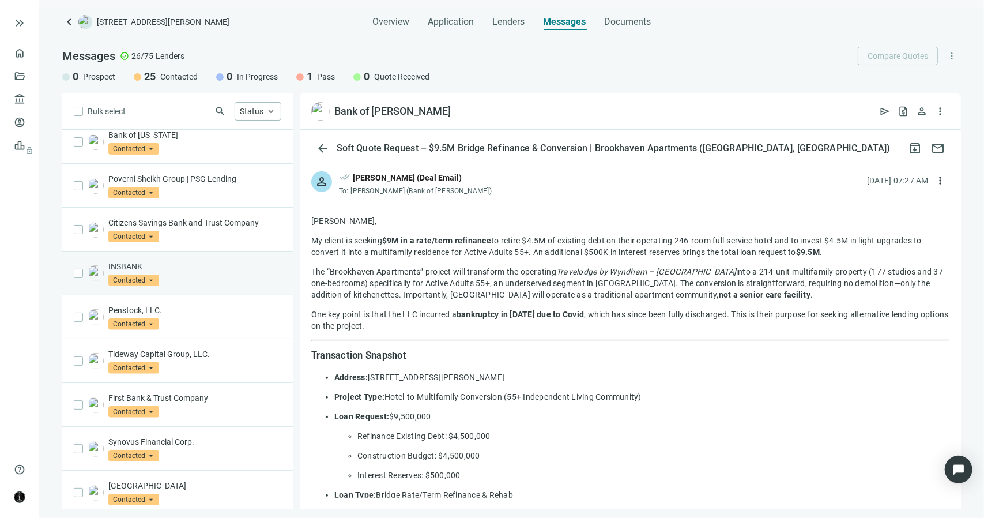
scroll to position [231, 0]
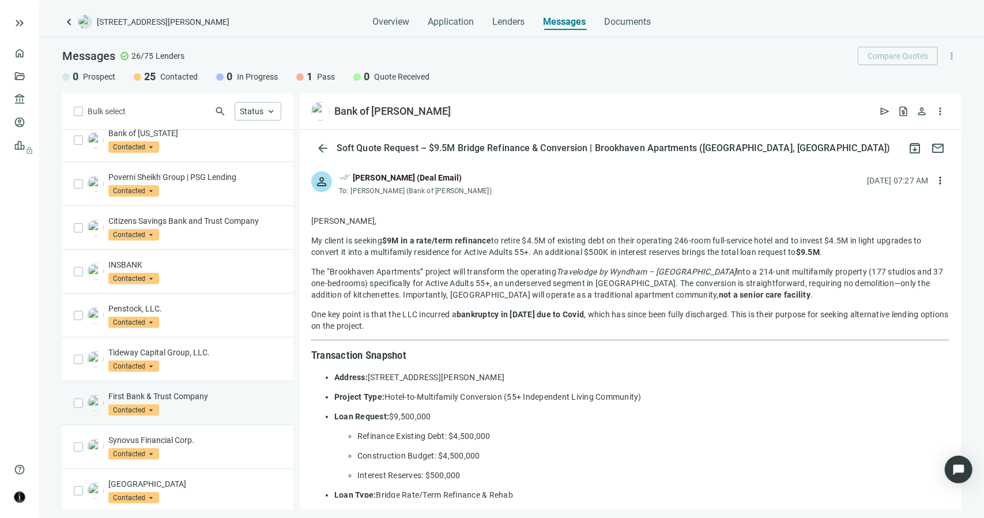
click at [196, 396] on p "First Bank & Trust Company" at bounding box center [194, 396] width 173 height 12
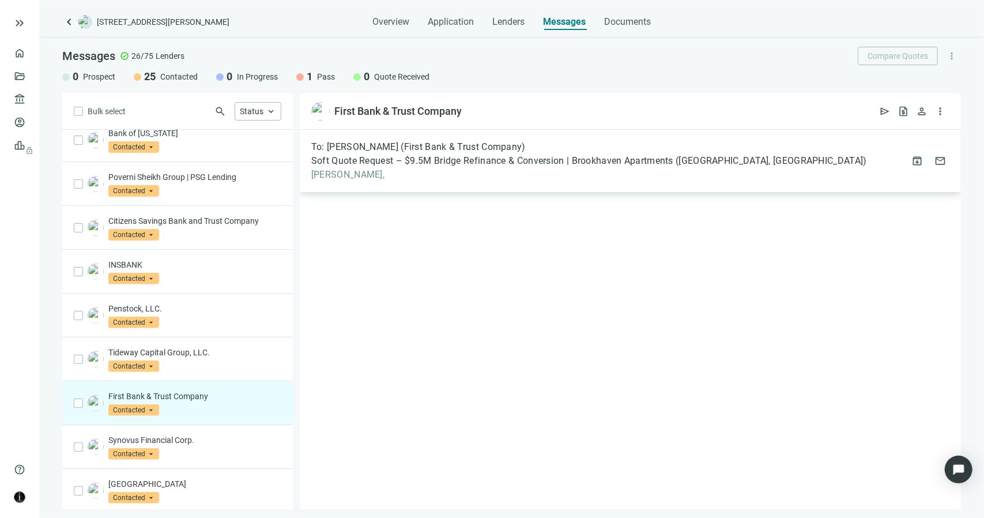
click at [335, 157] on span "Soft Quote Request – $9.5M Bridge Refinance & Conversion | Brookhaven Apartment…" at bounding box center [589, 161] width 556 height 12
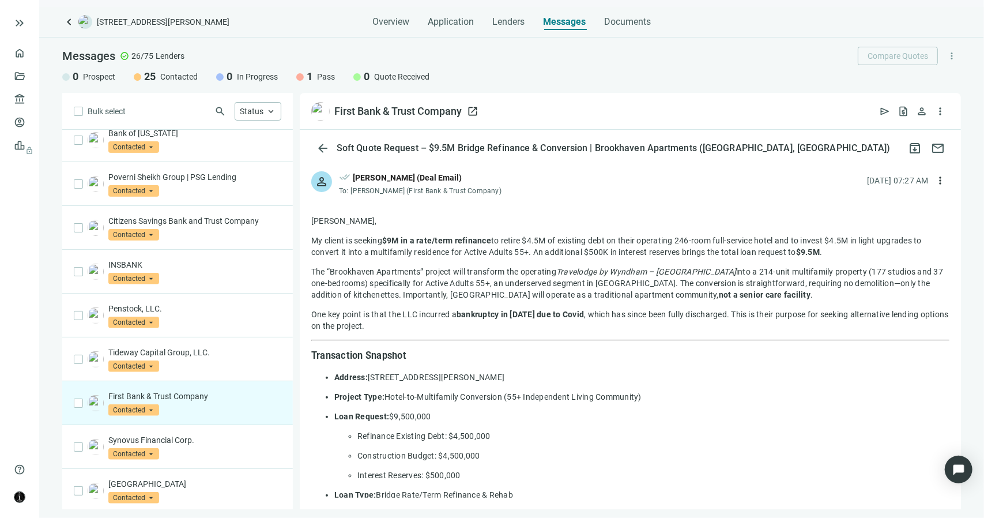
click at [471, 112] on span "open_in_new" at bounding box center [473, 111] width 12 height 12
click at [204, 436] on p "Synovus Financial Corp." at bounding box center [194, 440] width 173 height 12
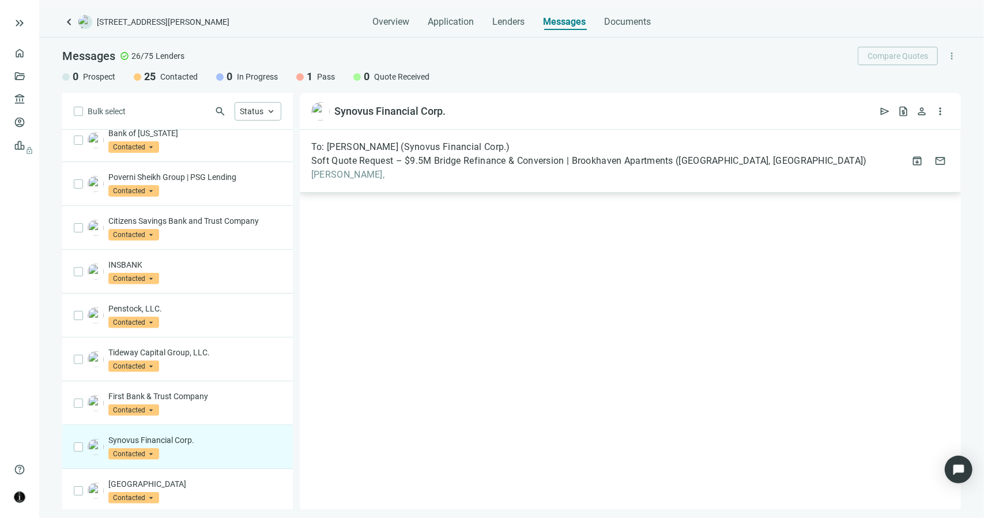
click at [347, 173] on span "Sandra," at bounding box center [589, 175] width 556 height 12
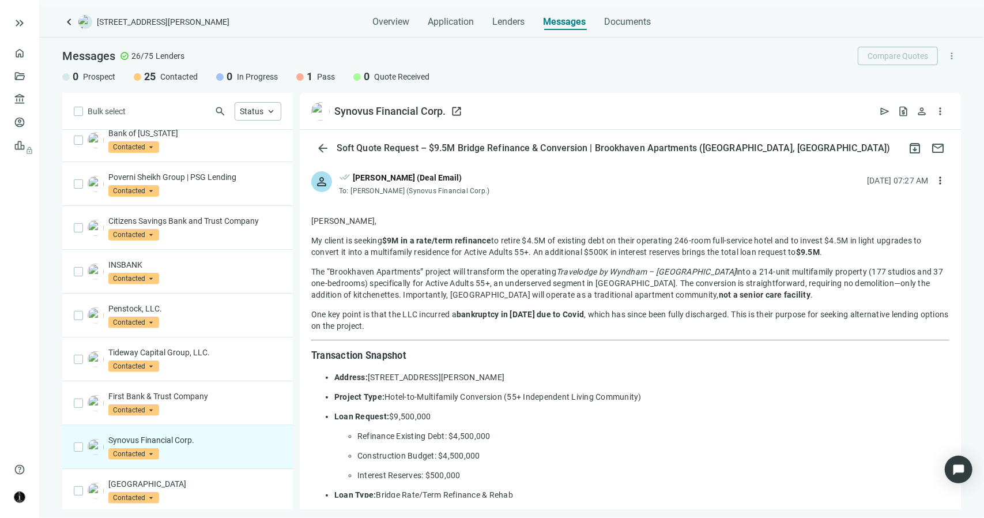
click at [456, 110] on span "open_in_new" at bounding box center [457, 111] width 12 height 12
click at [167, 267] on p "INSBANK" at bounding box center [194, 265] width 173 height 12
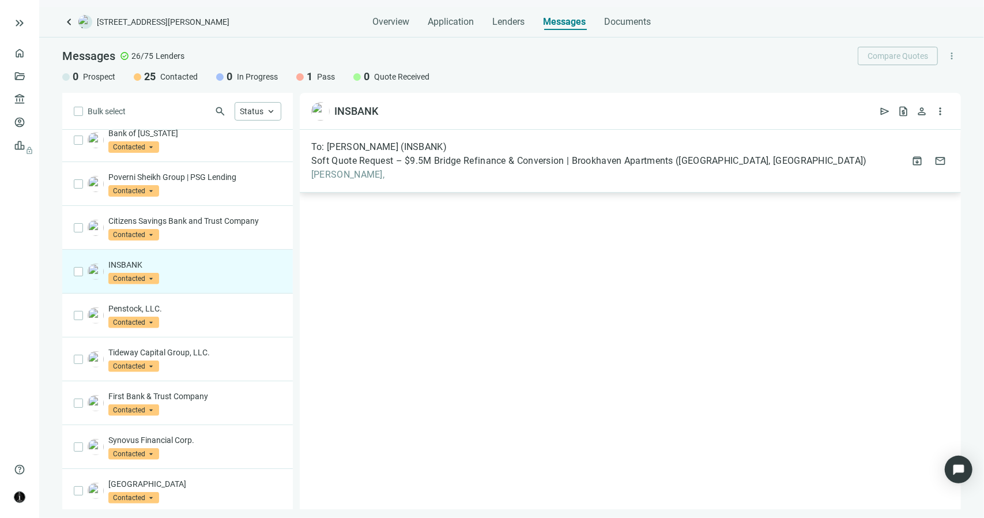
click at [402, 149] on span "To: Chad Hankins (INSBANK)" at bounding box center [378, 147] width 135 height 12
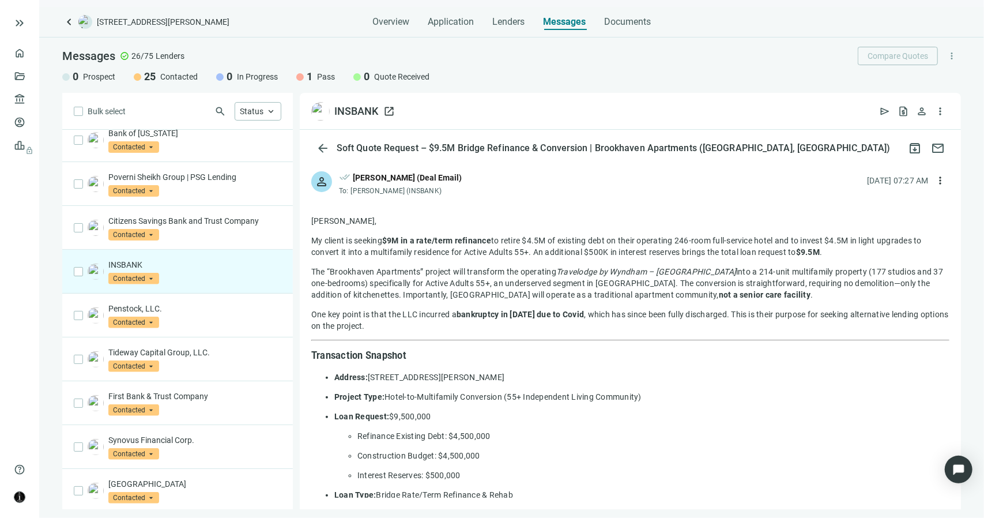
click at [386, 111] on span "open_in_new" at bounding box center [389, 111] width 12 height 12
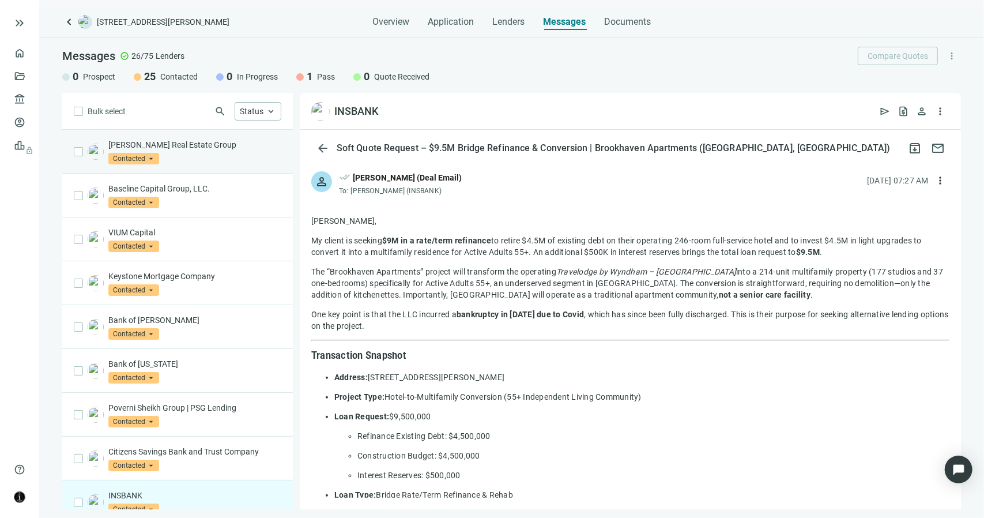
click at [203, 140] on p "Mack Real Estate Group" at bounding box center [194, 145] width 173 height 12
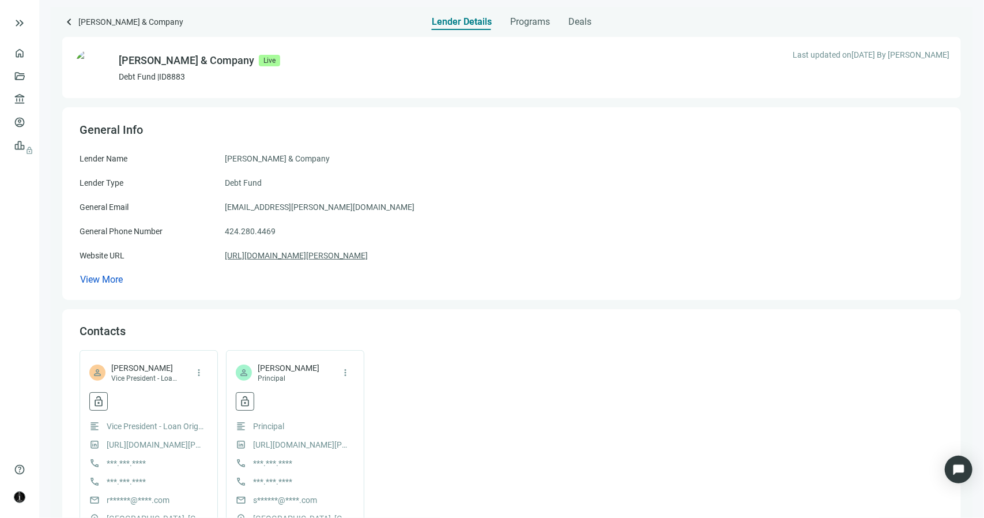
click at [302, 255] on link "https://www.tuttle-co.com/home" at bounding box center [296, 255] width 143 height 13
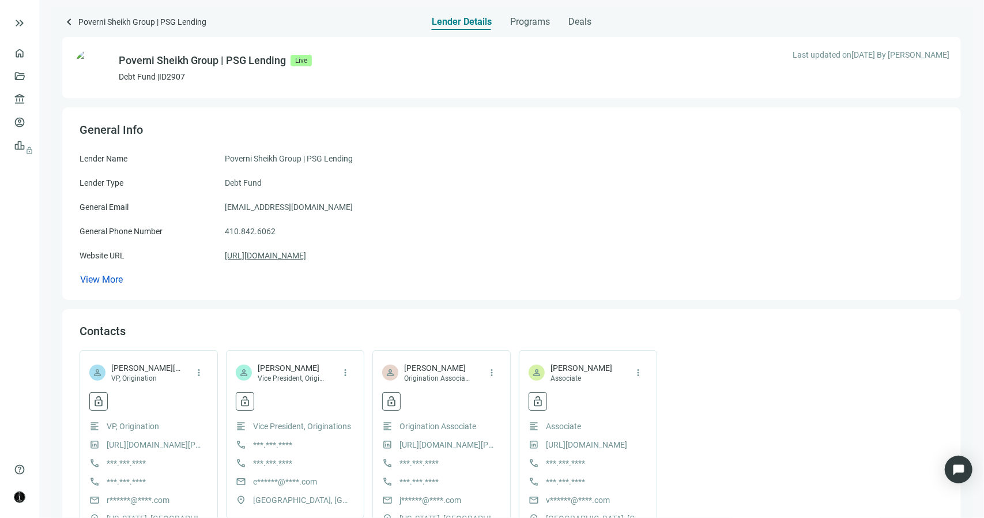
click at [292, 255] on link "https://psglending.com" at bounding box center [265, 255] width 81 height 13
click at [280, 207] on span "info@psglending.com" at bounding box center [289, 207] width 128 height 13
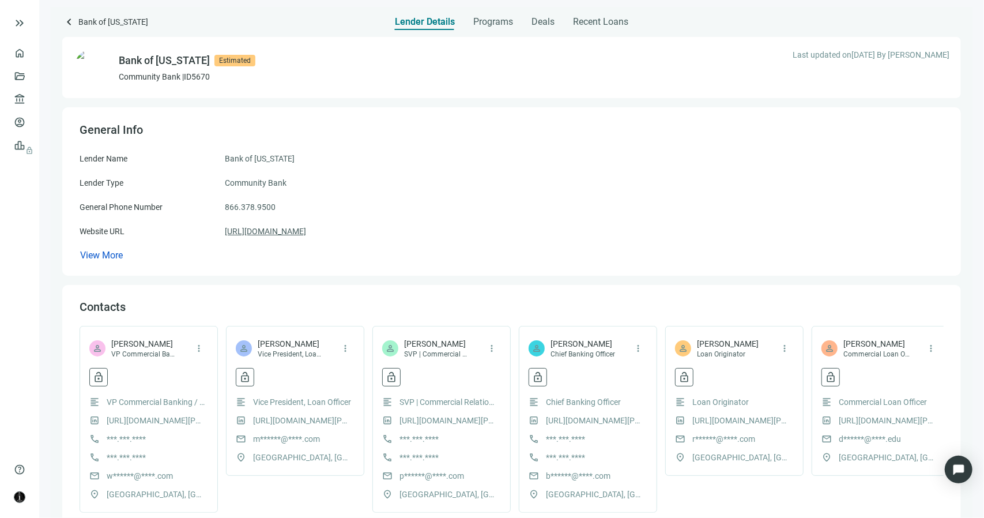
click at [306, 229] on link "https://www.bankoftennessee.com" at bounding box center [265, 231] width 81 height 13
click at [113, 255] on span "View More" at bounding box center [101, 255] width 43 height 11
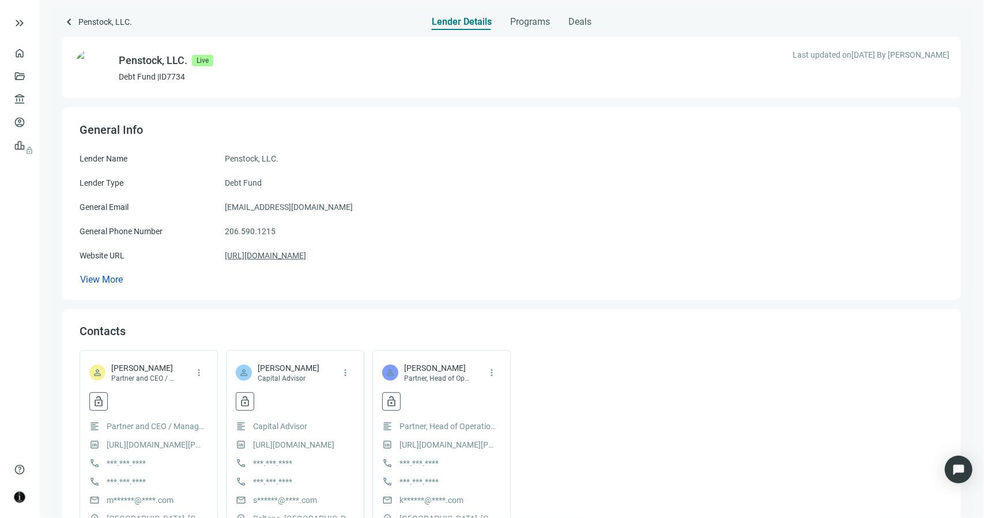
click at [306, 256] on link "[URL][DOMAIN_NAME]" at bounding box center [265, 255] width 81 height 13
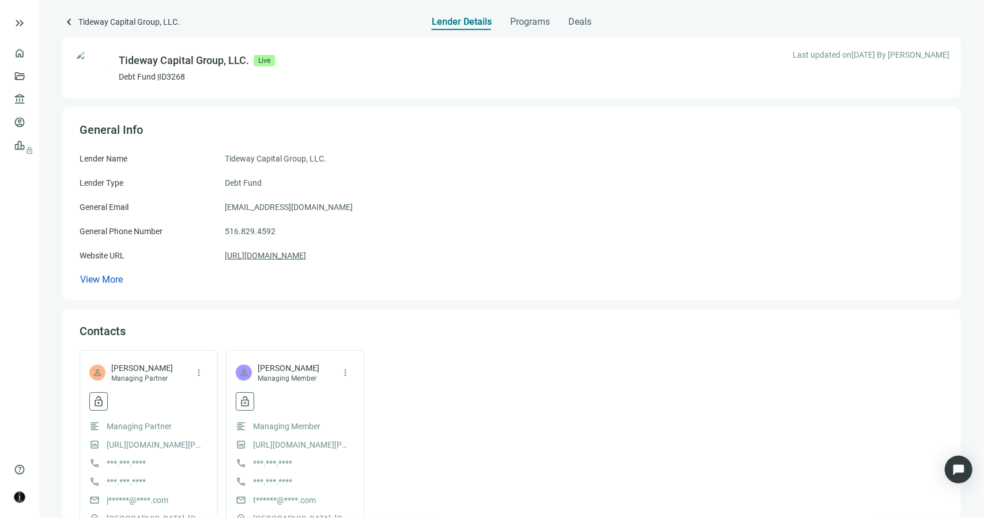
click at [283, 254] on link "[URL][DOMAIN_NAME]" at bounding box center [265, 255] width 81 height 13
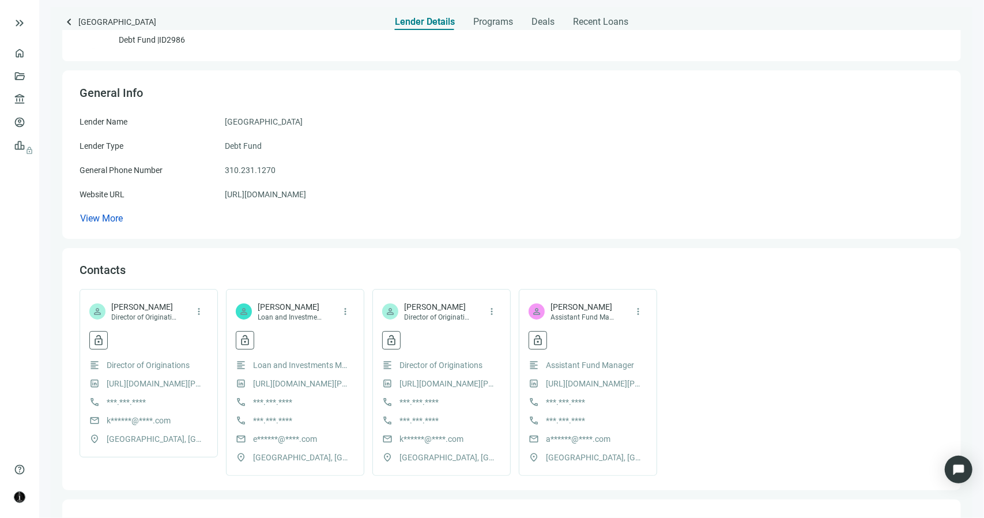
scroll to position [32, 0]
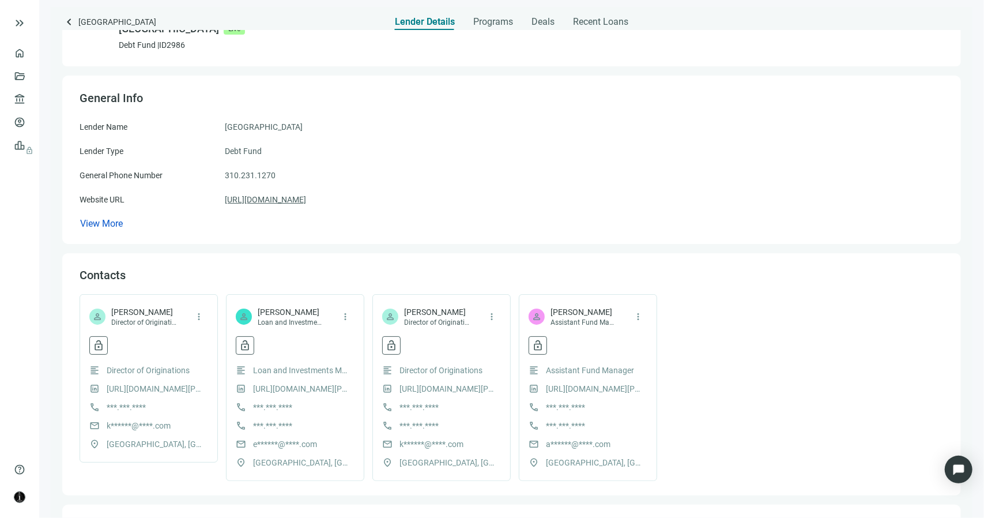
click at [250, 205] on link "https://westbayllc.com" at bounding box center [265, 199] width 81 height 13
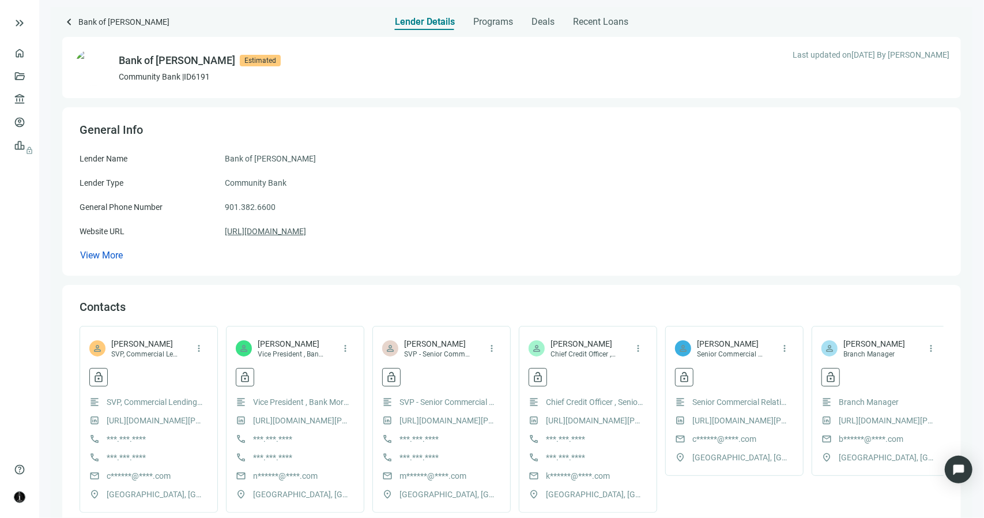
click at [306, 229] on link "[URL][DOMAIN_NAME]" at bounding box center [265, 231] width 81 height 13
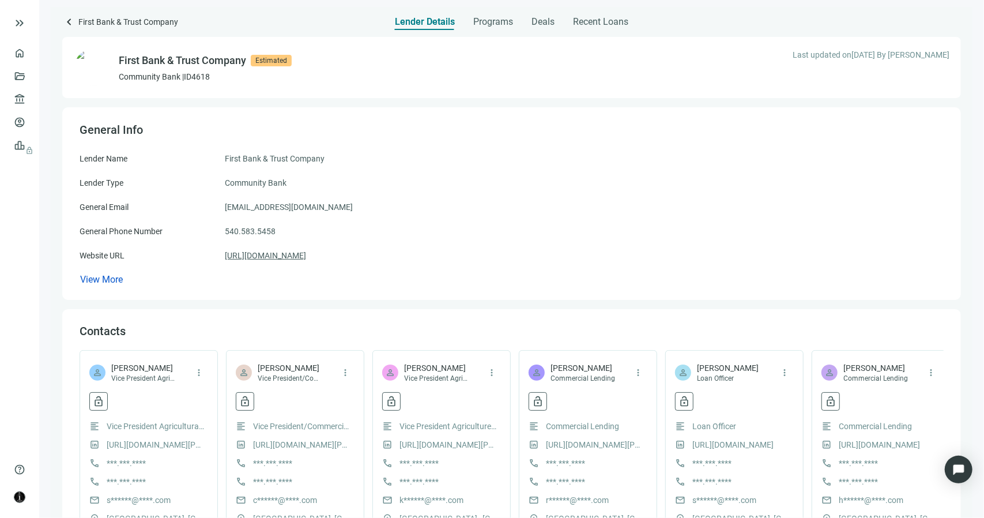
click at [293, 255] on link "[URL][DOMAIN_NAME]" at bounding box center [265, 255] width 81 height 13
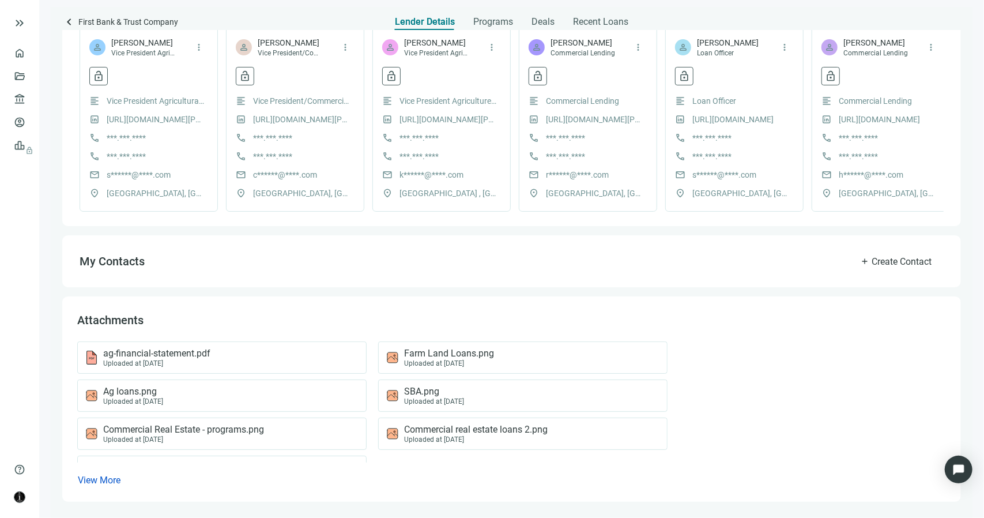
scroll to position [336, 0]
click at [443, 433] on span "Commercial real estate loans 2.png" at bounding box center [476, 430] width 144 height 12
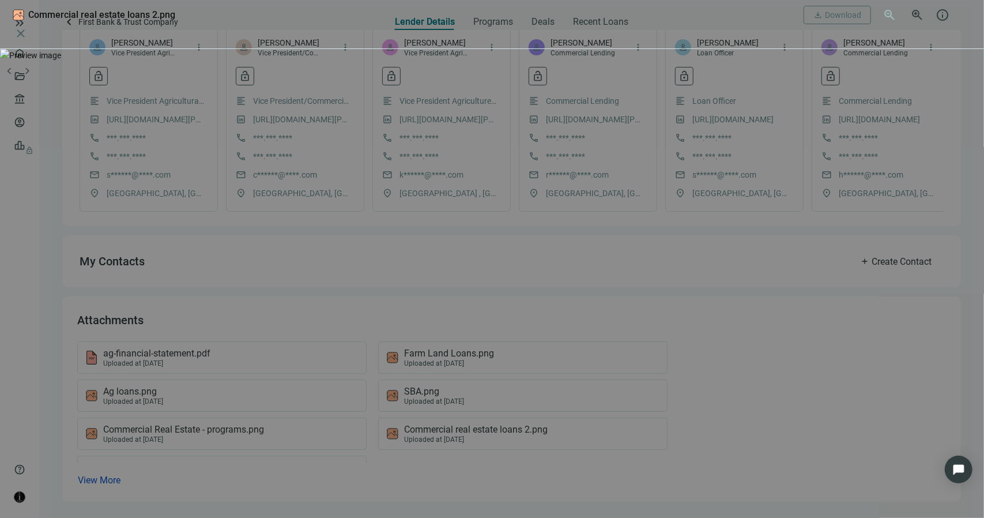
click at [458, 62] on div at bounding box center [492, 55] width 984 height 13
click at [28, 27] on span "close" at bounding box center [21, 34] width 14 height 14
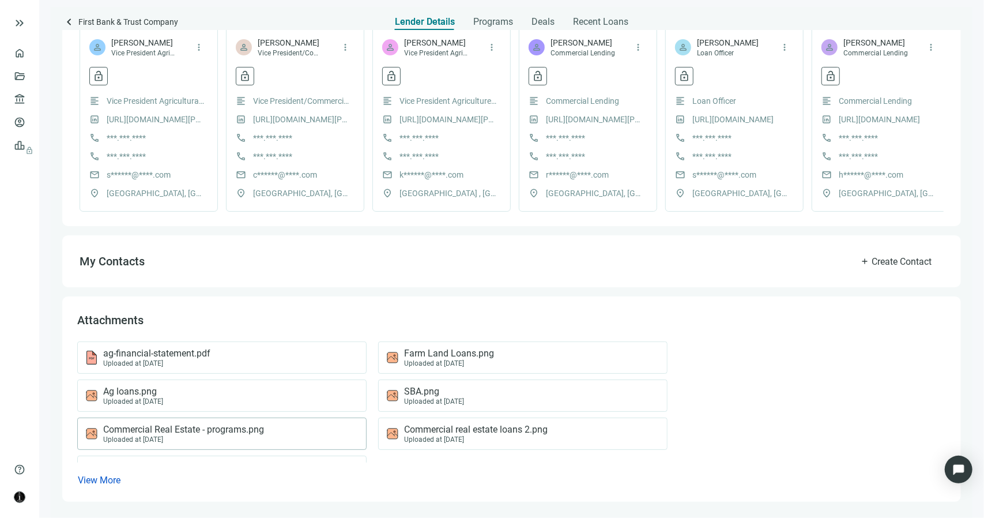
click at [246, 431] on span "Commercial Real Estate - programs.png" at bounding box center [183, 430] width 161 height 12
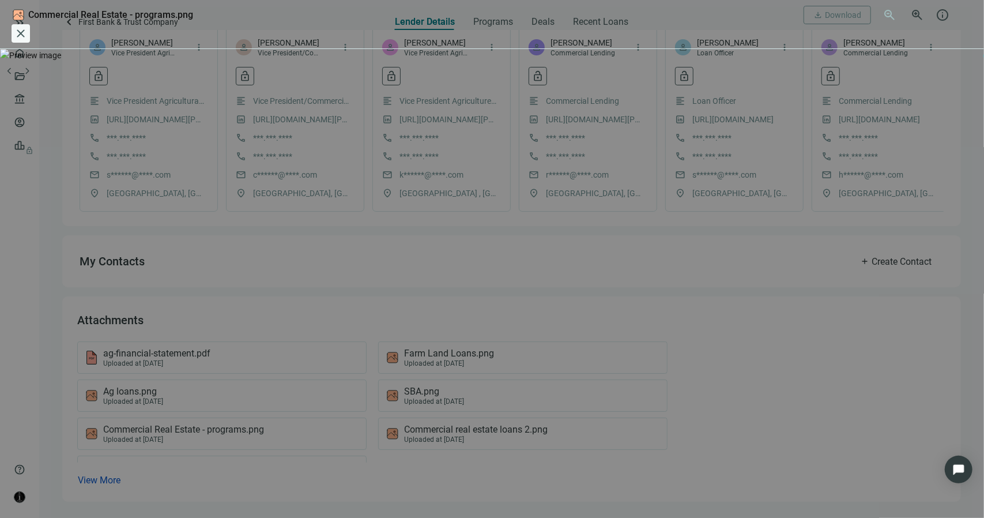
click at [28, 27] on span "close" at bounding box center [21, 34] width 14 height 14
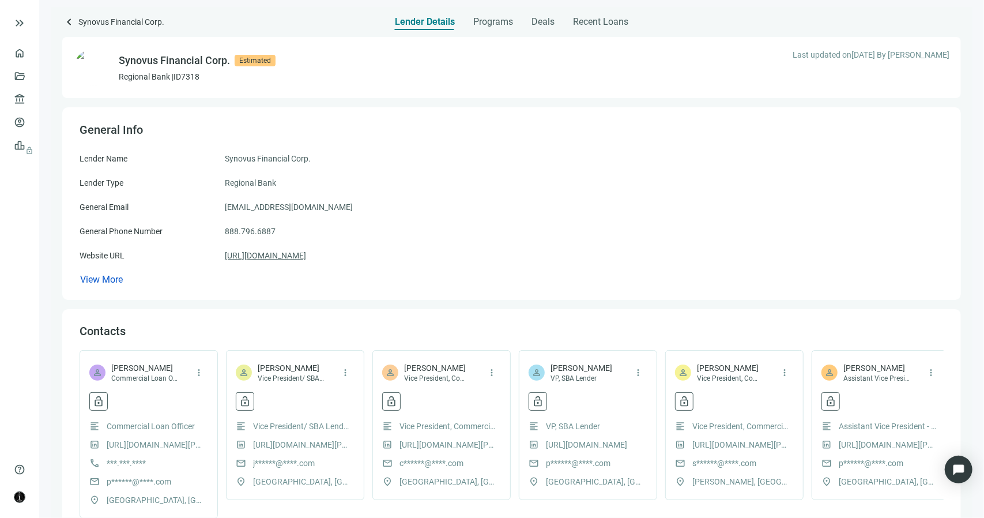
click at [299, 255] on link "https://www.synovus.com/" at bounding box center [265, 255] width 81 height 13
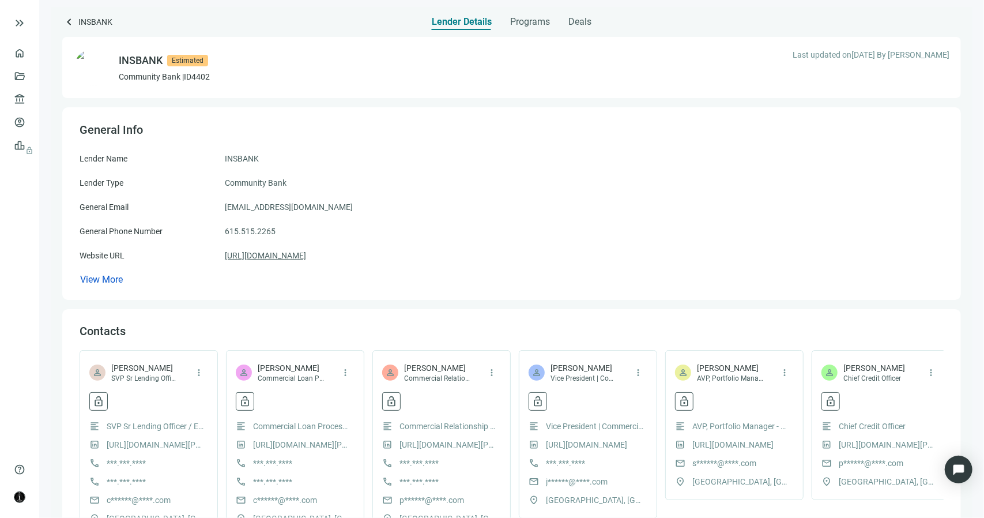
click at [280, 258] on link "[URL][DOMAIN_NAME]" at bounding box center [265, 255] width 81 height 13
click at [73, 24] on span "keyboard_arrow_left" at bounding box center [69, 22] width 14 height 14
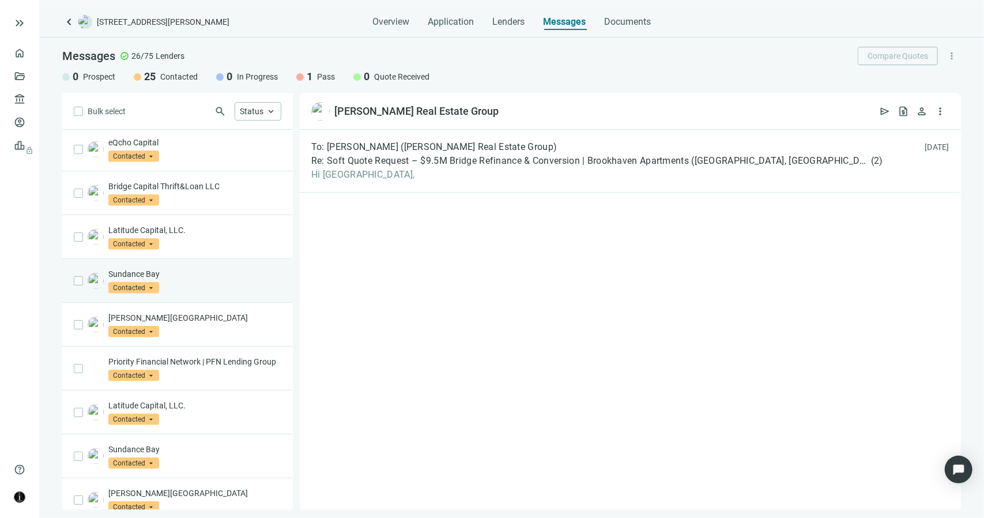
scroll to position [749, 0]
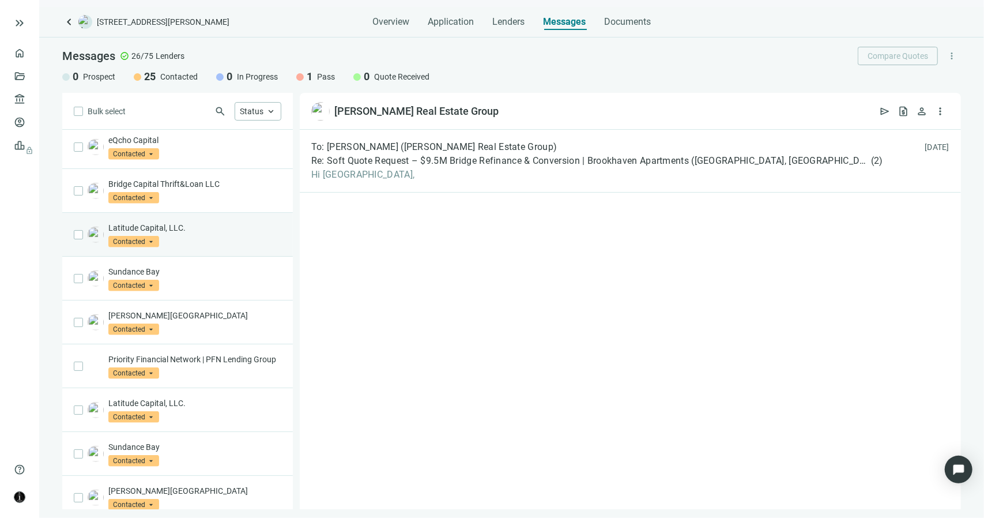
click at [196, 230] on div "Latitude Capital, LLC. Contacted arrow_drop_down" at bounding box center [194, 234] width 173 height 25
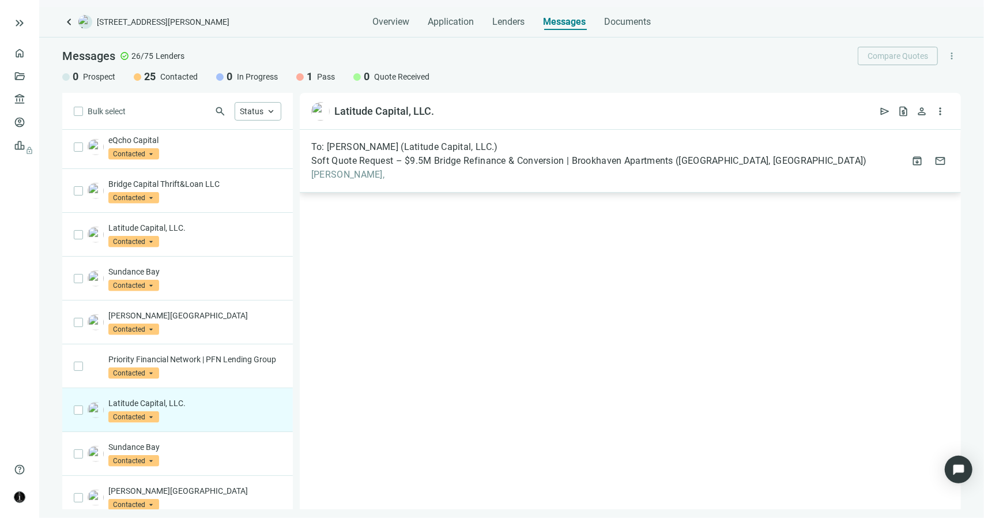
click at [317, 172] on span "Nick," at bounding box center [589, 175] width 556 height 12
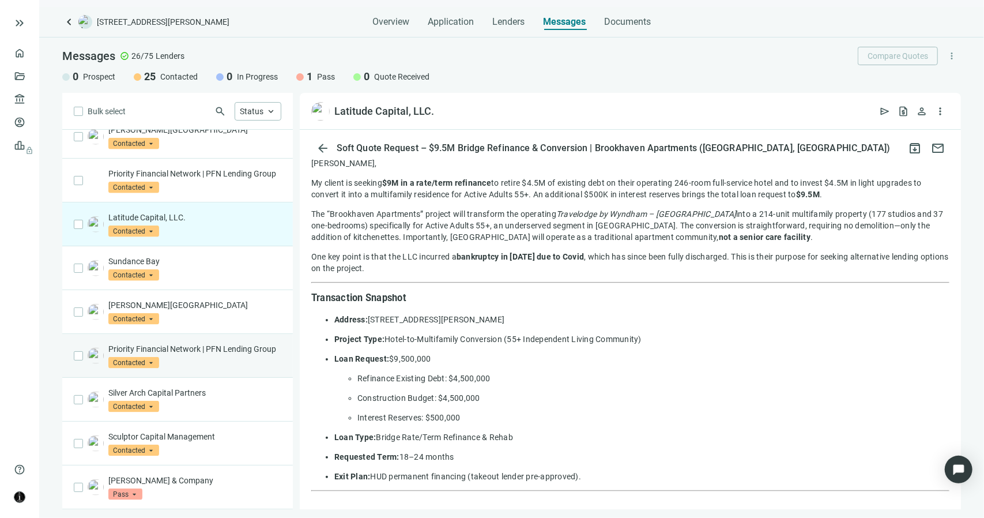
scroll to position [952, 0]
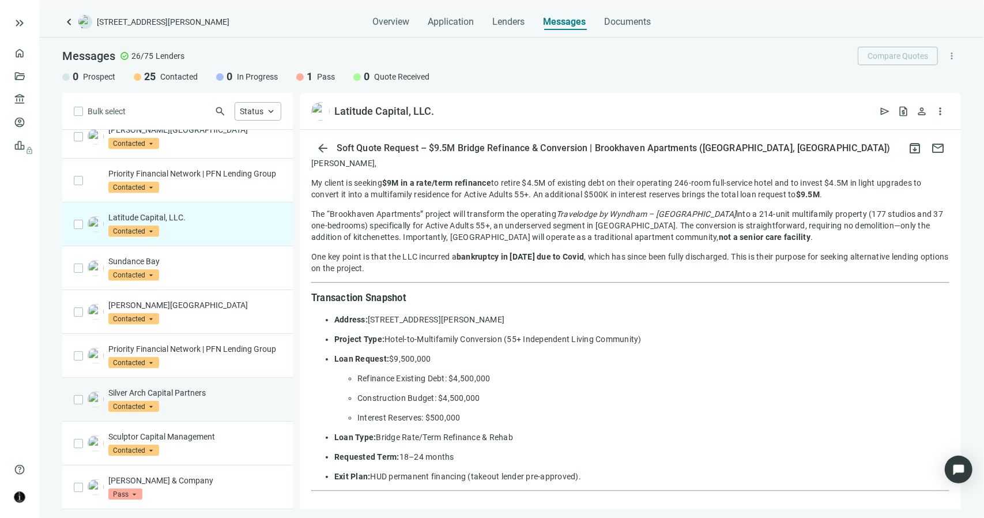
click at [153, 385] on div "Silver Arch Capital Partners Contacted arrow_drop_down" at bounding box center [177, 400] width 231 height 44
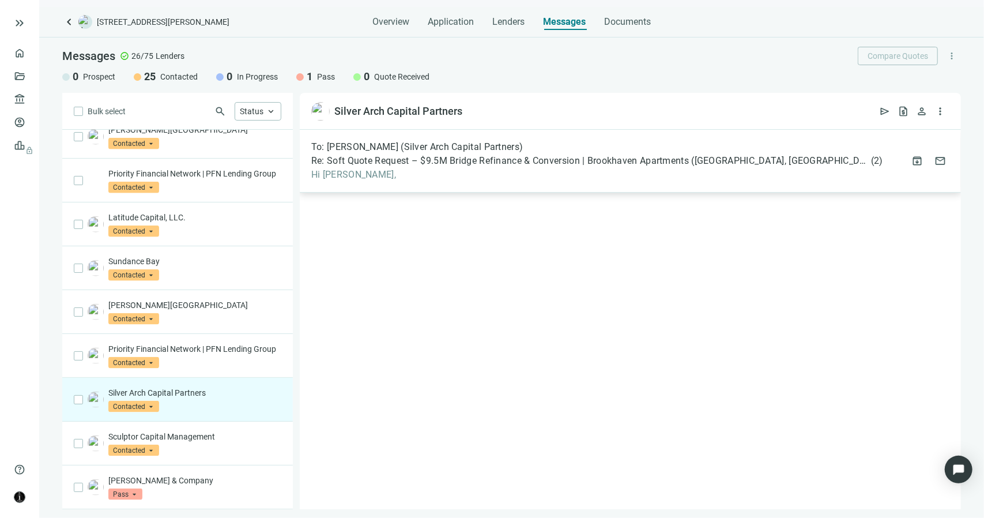
click at [336, 177] on span "Hi Jon," at bounding box center [597, 175] width 572 height 12
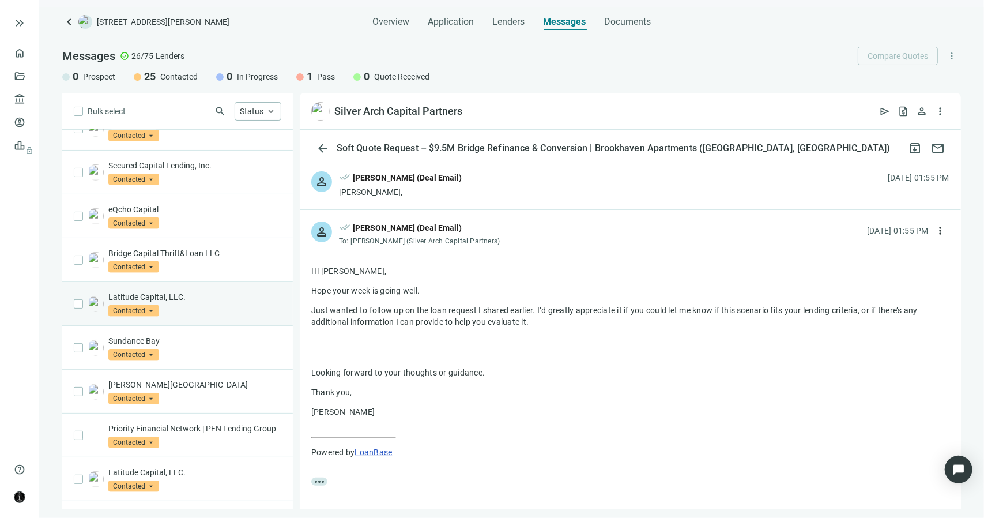
scroll to position [664, 0]
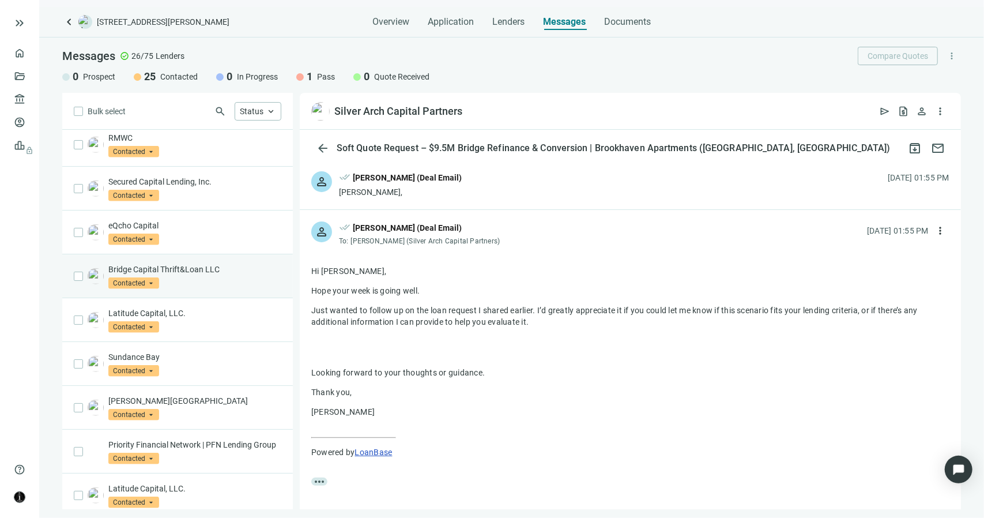
click at [195, 269] on p "Bridge Capital Thrift&Loan LLC" at bounding box center [194, 269] width 173 height 12
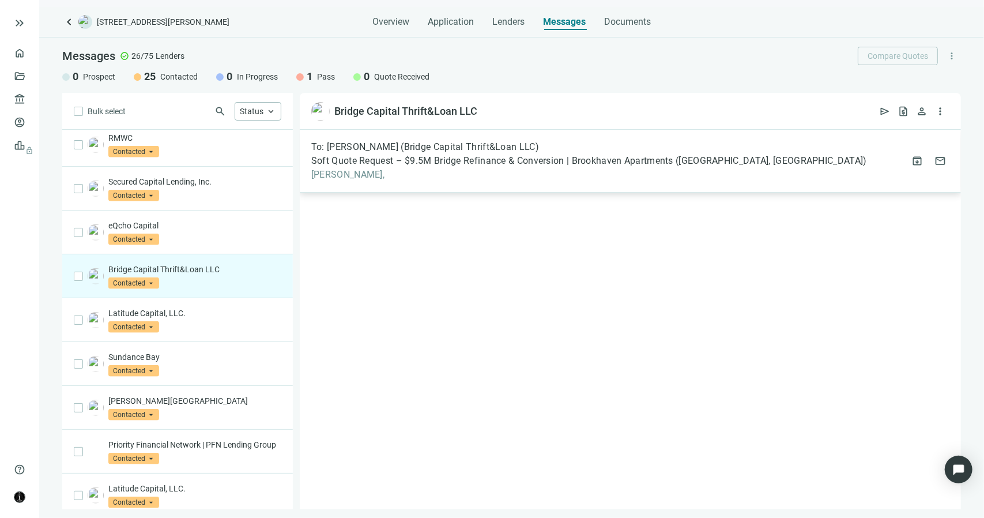
click at [329, 171] on span "Stephanie," at bounding box center [589, 175] width 556 height 12
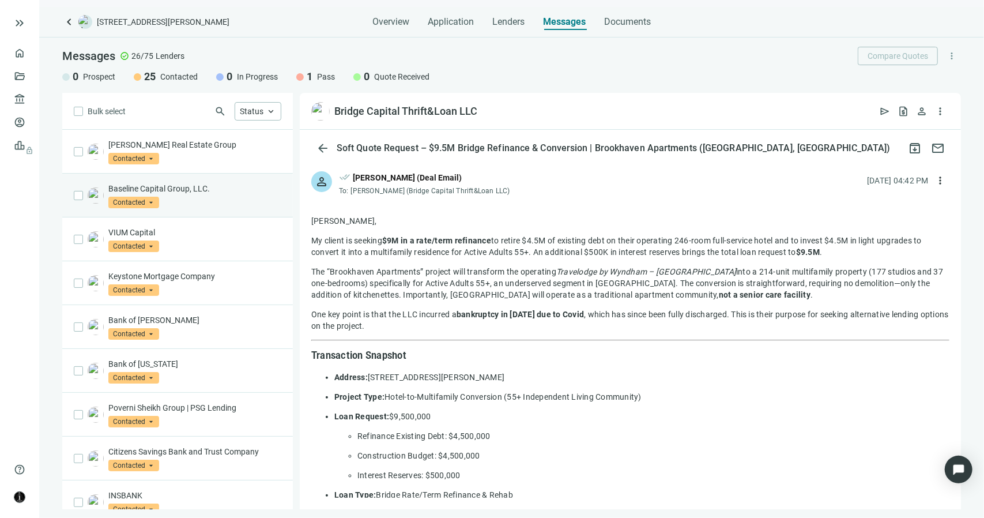
click at [165, 186] on p "Baseline Capital Group, LLC." at bounding box center [194, 189] width 173 height 12
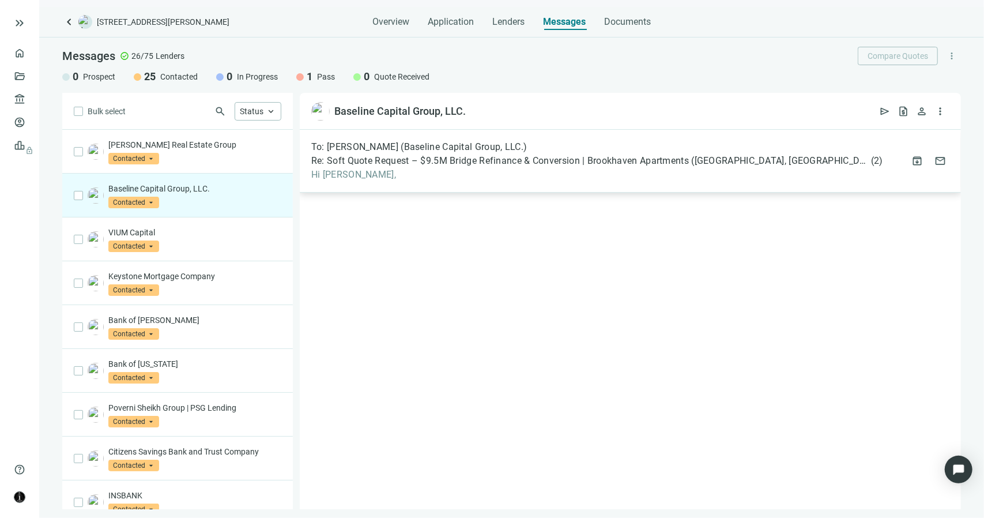
click at [350, 156] on span "Re: Soft Quote Request – $9.5M Bridge Refinance & Conversion | Brookhaven Apart…" at bounding box center [589, 161] width 557 height 12
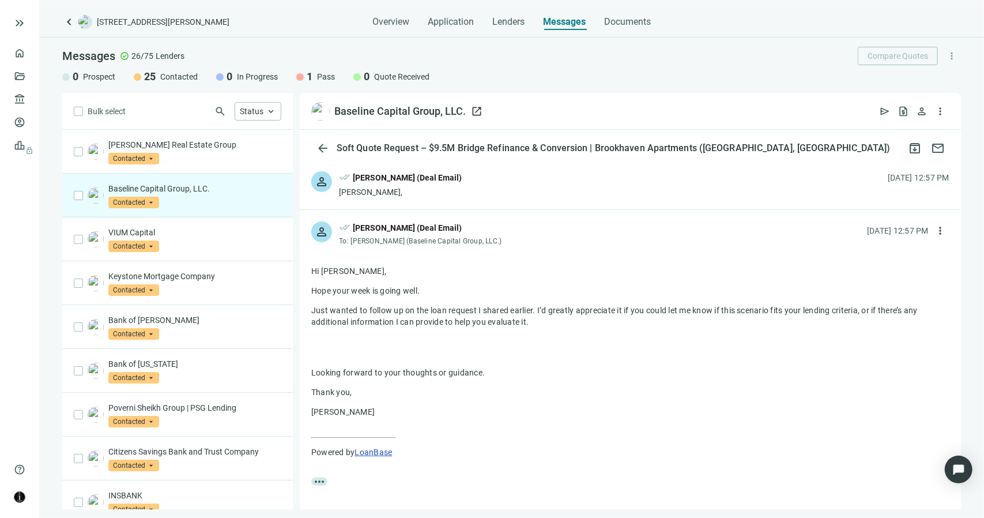
click at [480, 108] on span "open_in_new" at bounding box center [477, 111] width 12 height 12
click at [142, 372] on span "Contacted" at bounding box center [133, 378] width 51 height 12
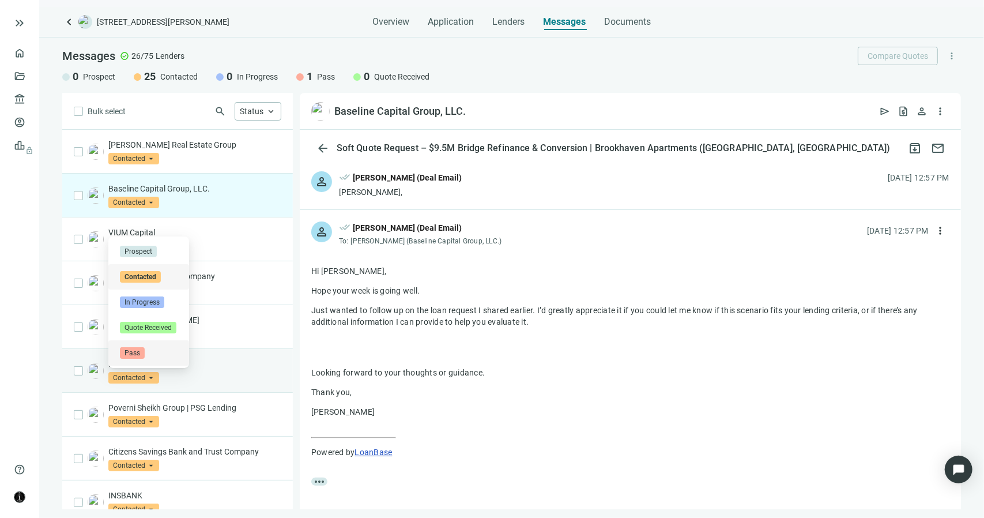
click at [139, 347] on span "Pass" at bounding box center [132, 353] width 25 height 12
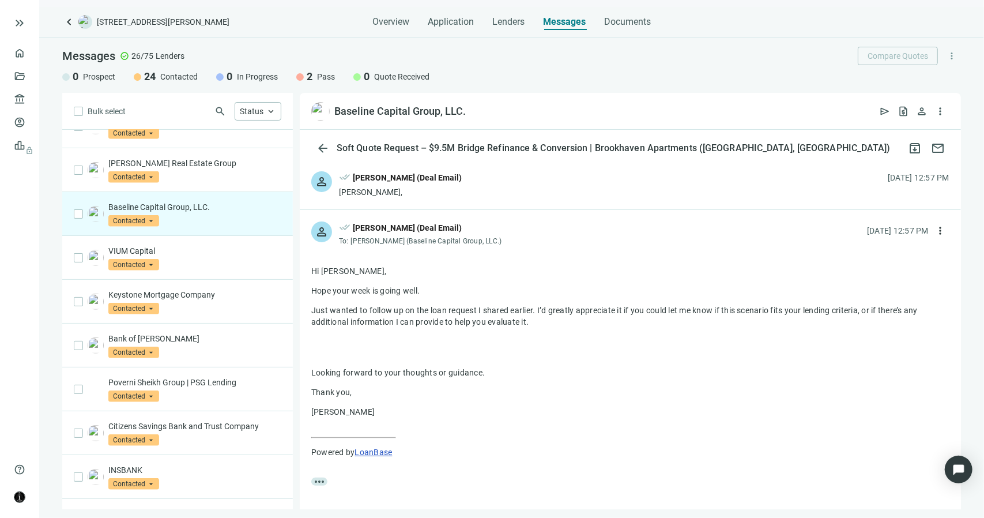
scroll to position [403, 0]
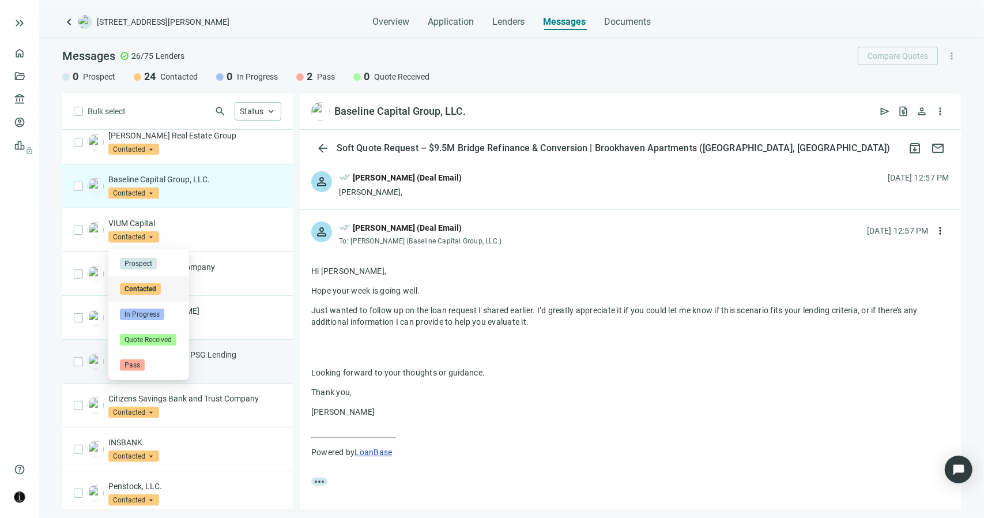
click at [150, 374] on span "Contacted" at bounding box center [133, 369] width 51 height 12
click at [138, 364] on span "Pass" at bounding box center [132, 365] width 25 height 12
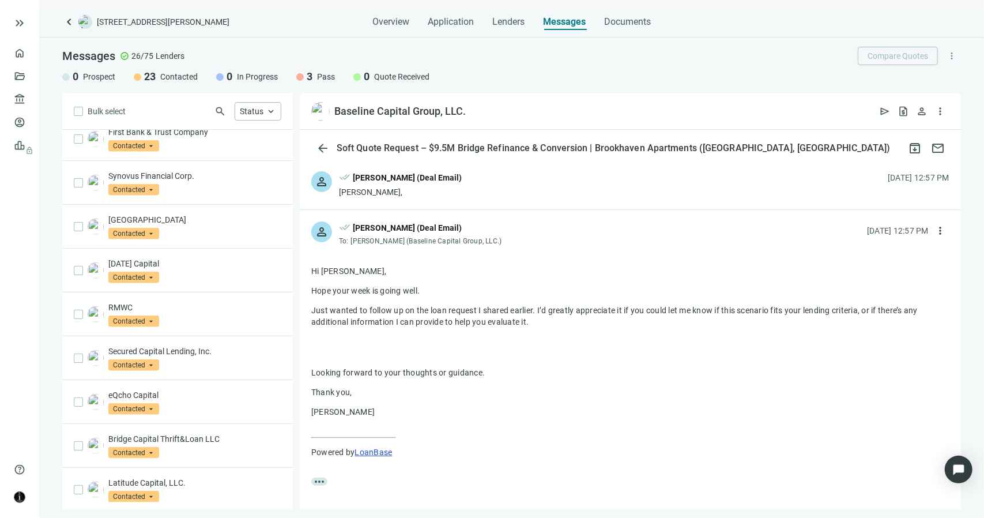
scroll to position [807, 0]
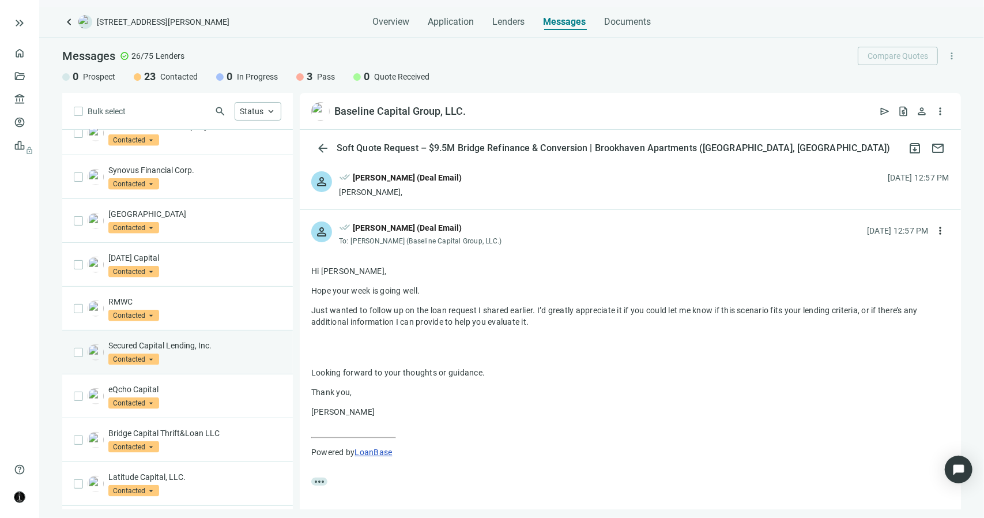
click at [198, 354] on div "Secured Capital Lending, Inc. Contacted arrow_drop_down" at bounding box center [177, 352] width 231 height 44
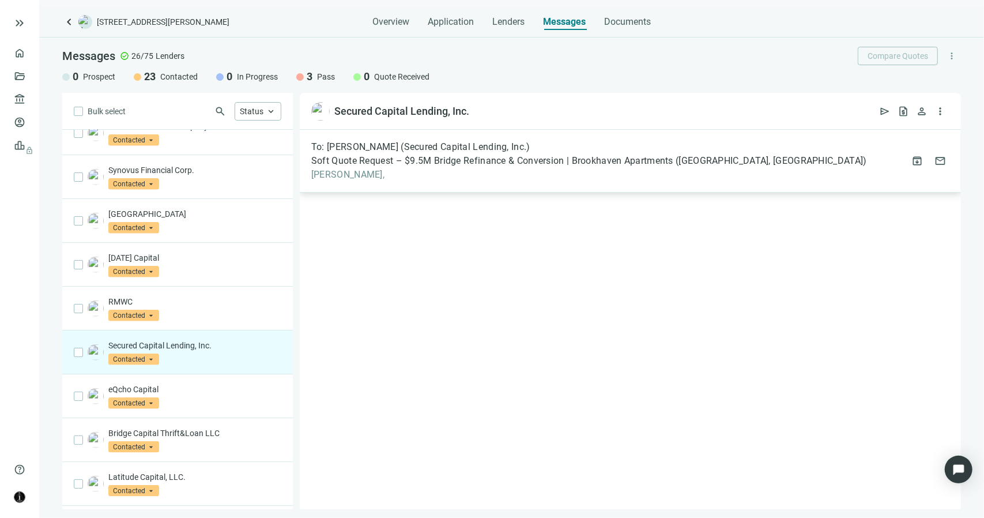
click at [388, 152] on span "To: Sam Chivitchian (Secured Capital Lending, Inc.)" at bounding box center [420, 147] width 219 height 12
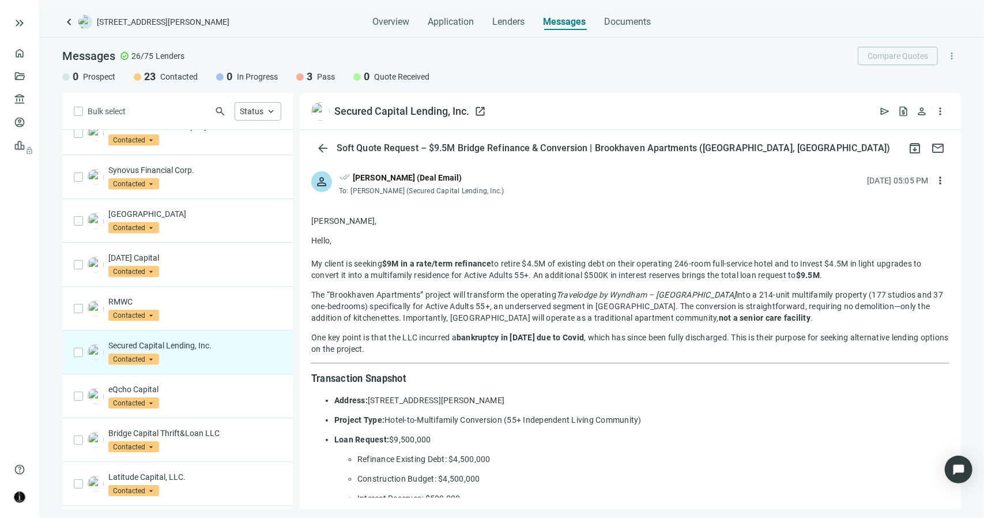
click at [477, 111] on span "open_in_new" at bounding box center [480, 111] width 12 height 12
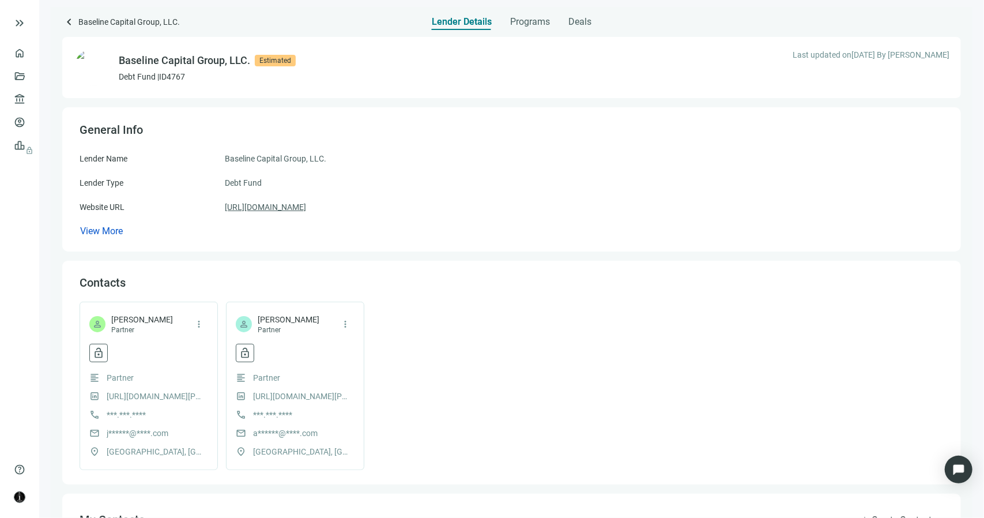
click at [306, 208] on link "https://baselinecapitalgroup.com" at bounding box center [265, 207] width 81 height 13
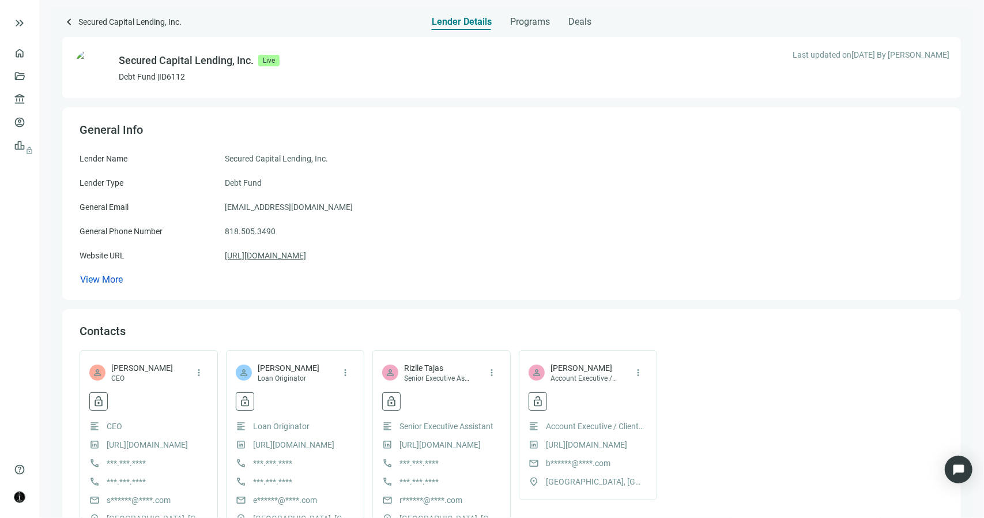
click at [306, 255] on link "[URL][DOMAIN_NAME]" at bounding box center [265, 255] width 81 height 13
